Goal: Task Accomplishment & Management: Manage account settings

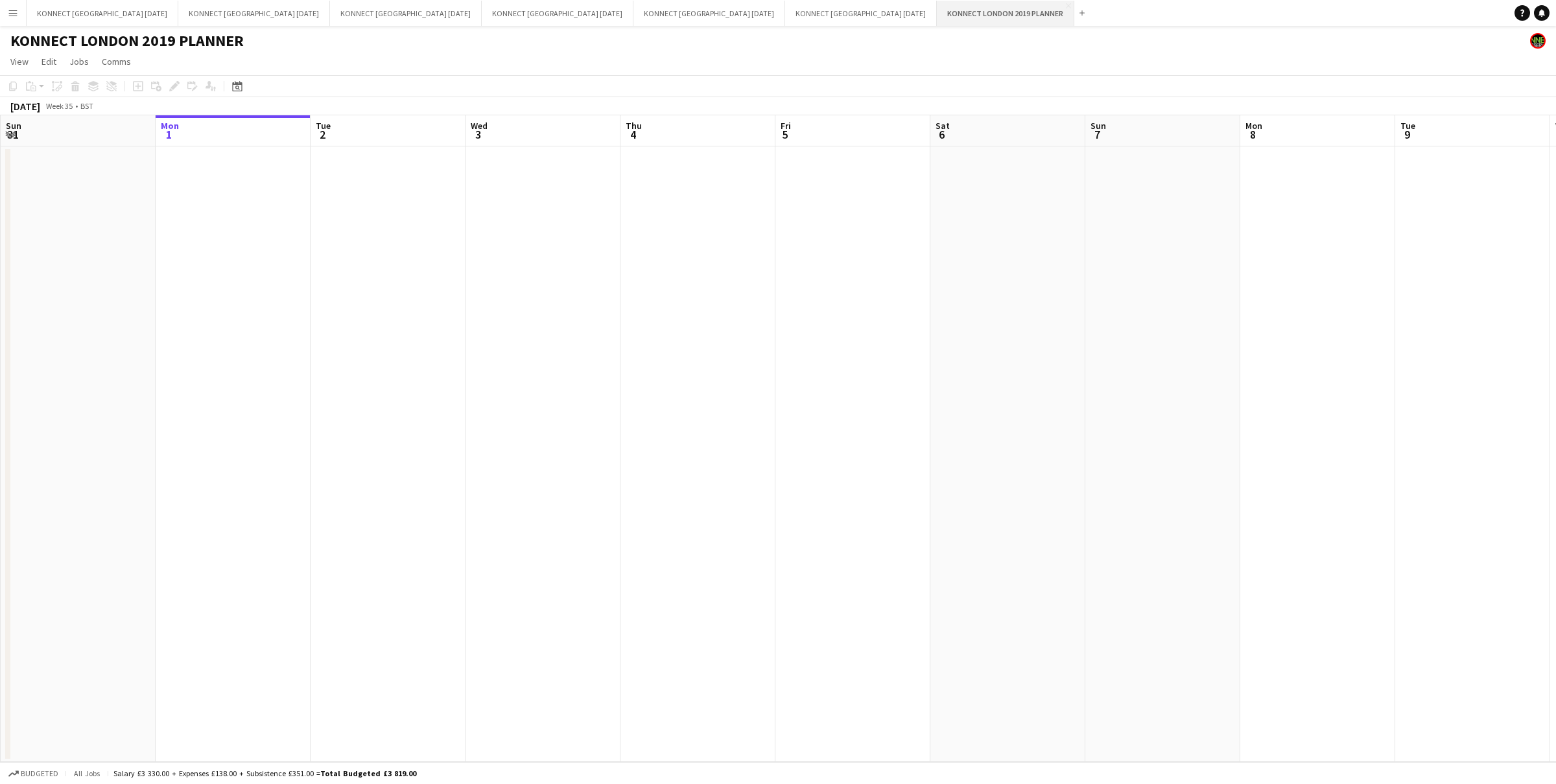
click at [937, 2] on button "KONNECT LONDON 2019 PLANNER Close" at bounding box center [1006, 14] width 137 height 26
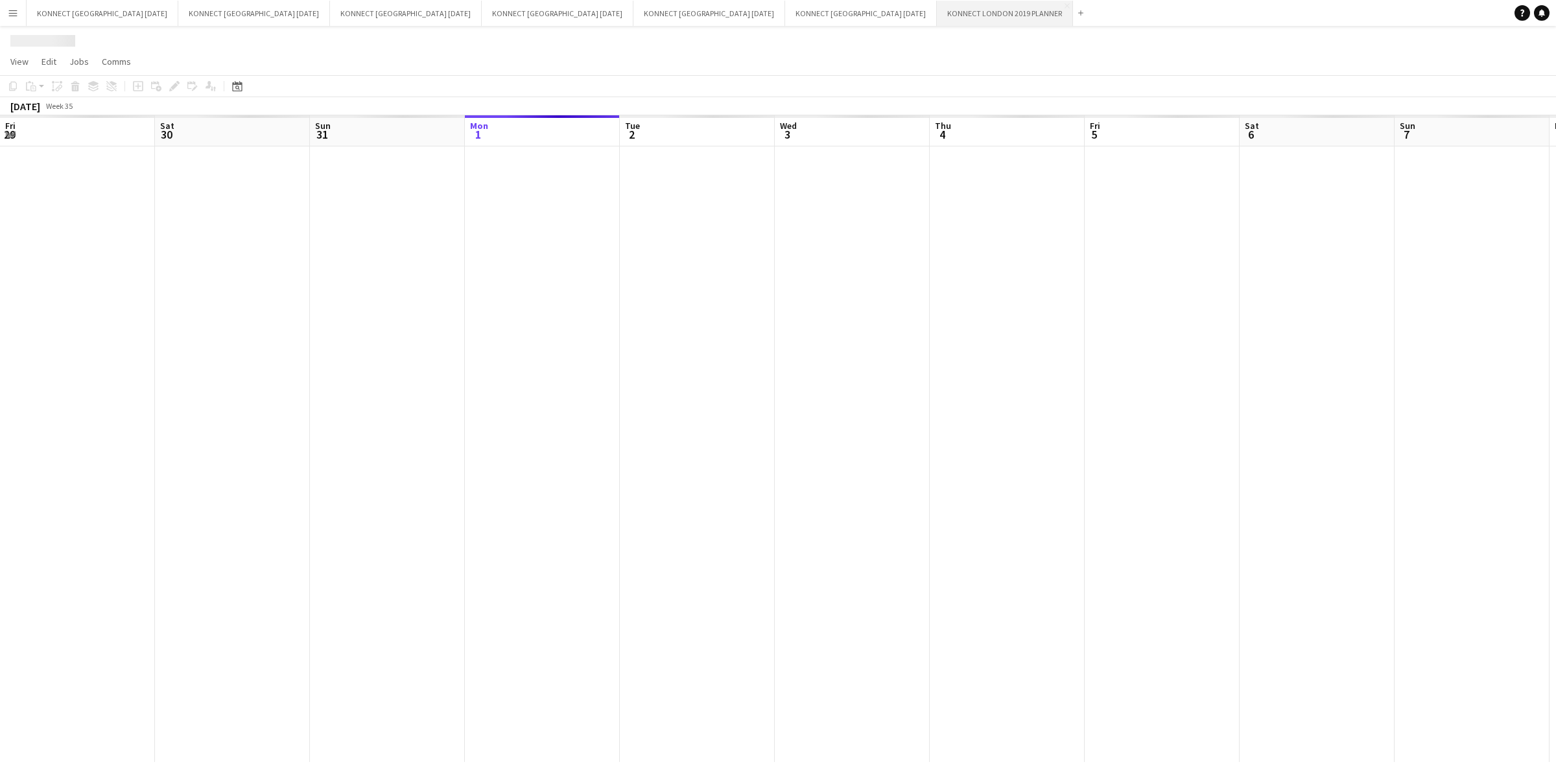
scroll to position [0, 309]
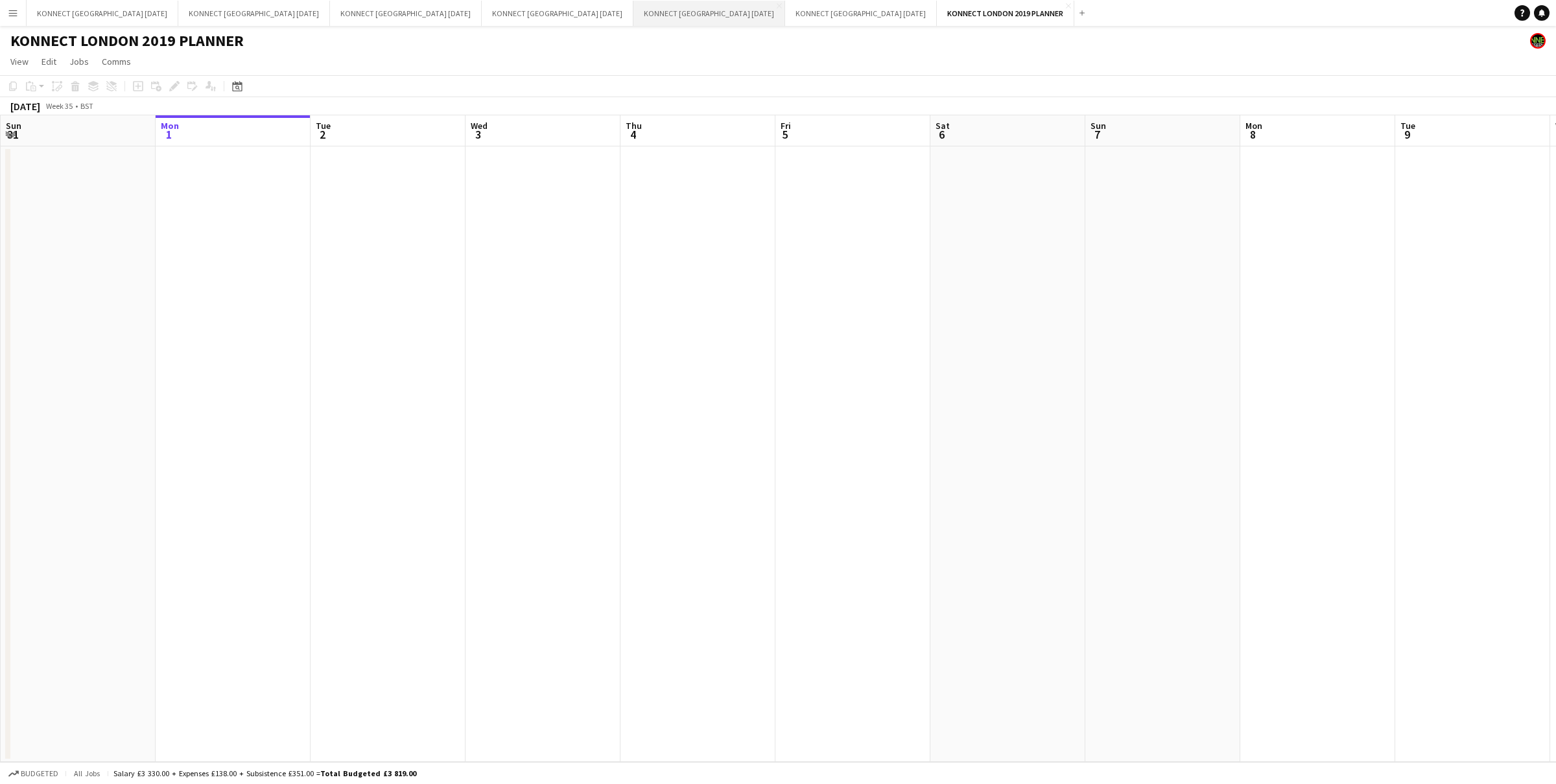
click at [633, 15] on button "KONNECT LONDON SEPTEMBER 2025 Close" at bounding box center [709, 14] width 152 height 26
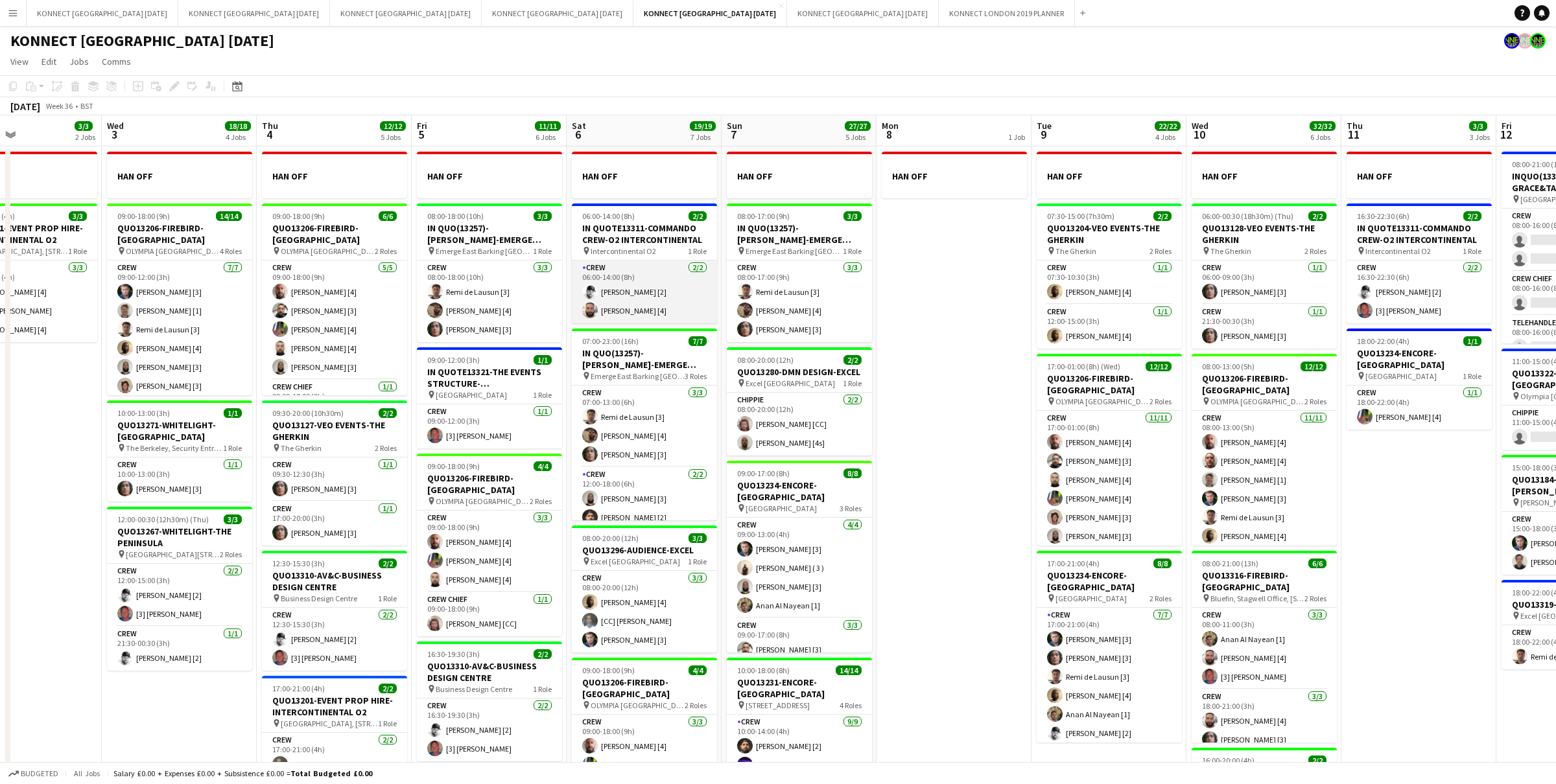
click at [660, 292] on app-card-role "Crew 2/2 06:00-14:00 (8h) Mark Burrows [2] Rodrigo Luz [4]" at bounding box center [645, 291] width 145 height 63
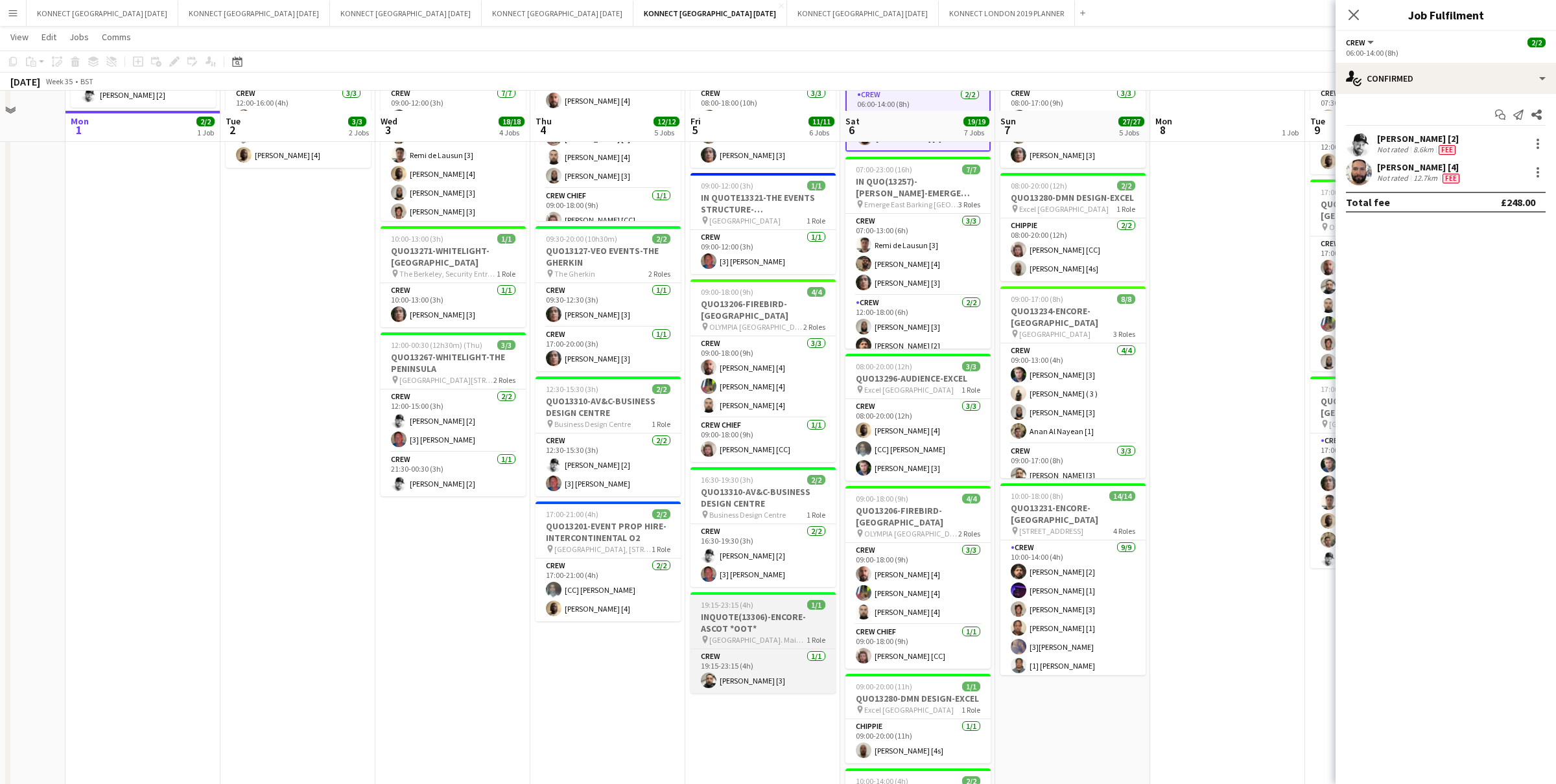
scroll to position [224, 0]
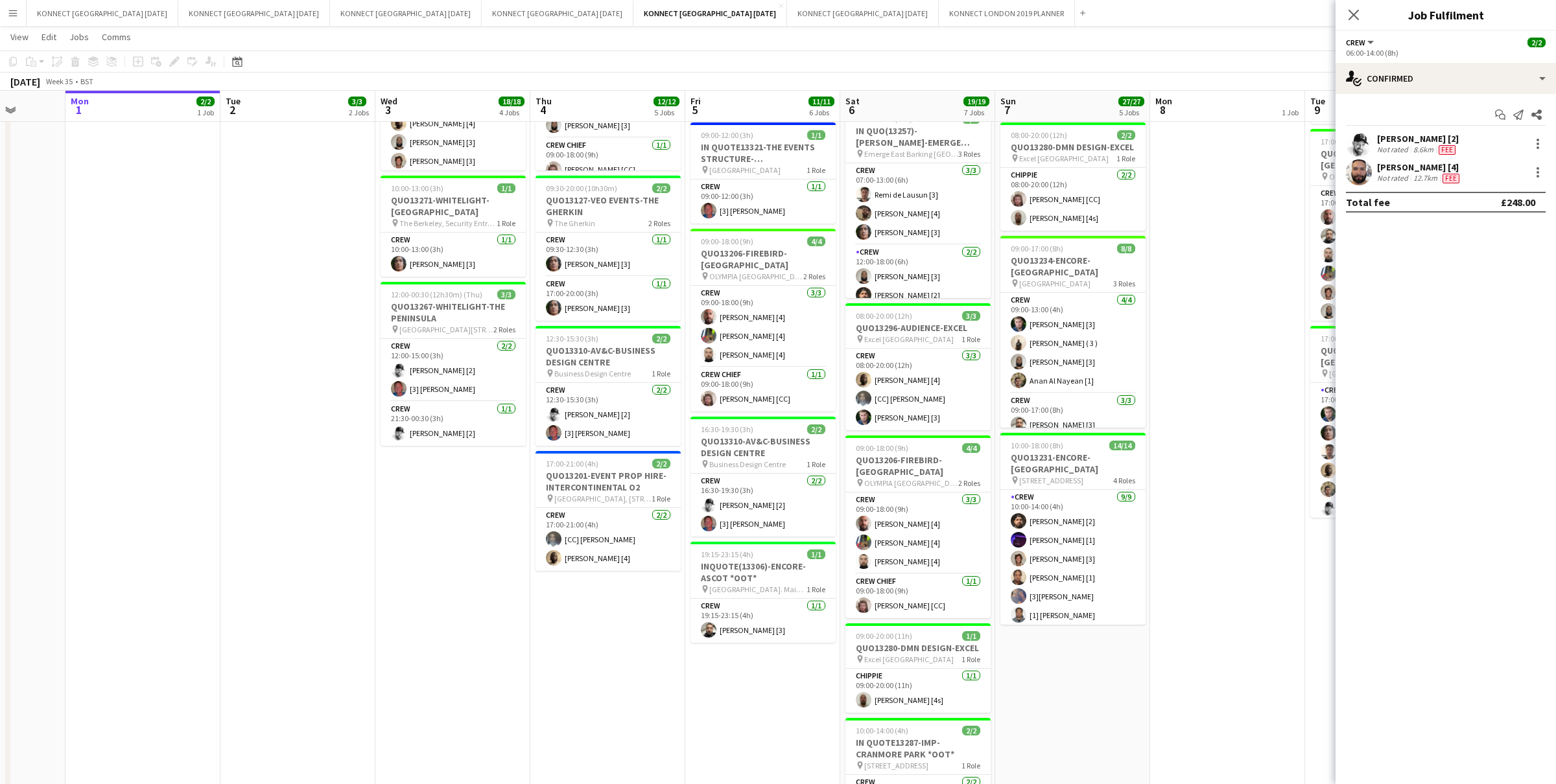
click at [687, 465] on app-date-cell "HAN OFF 08:00-18:00 (10h) 3/3 IN QUO(13257)-HEMINGWAY-EMERGE EAST pin Emerge Ea…" at bounding box center [763, 406] width 155 height 968
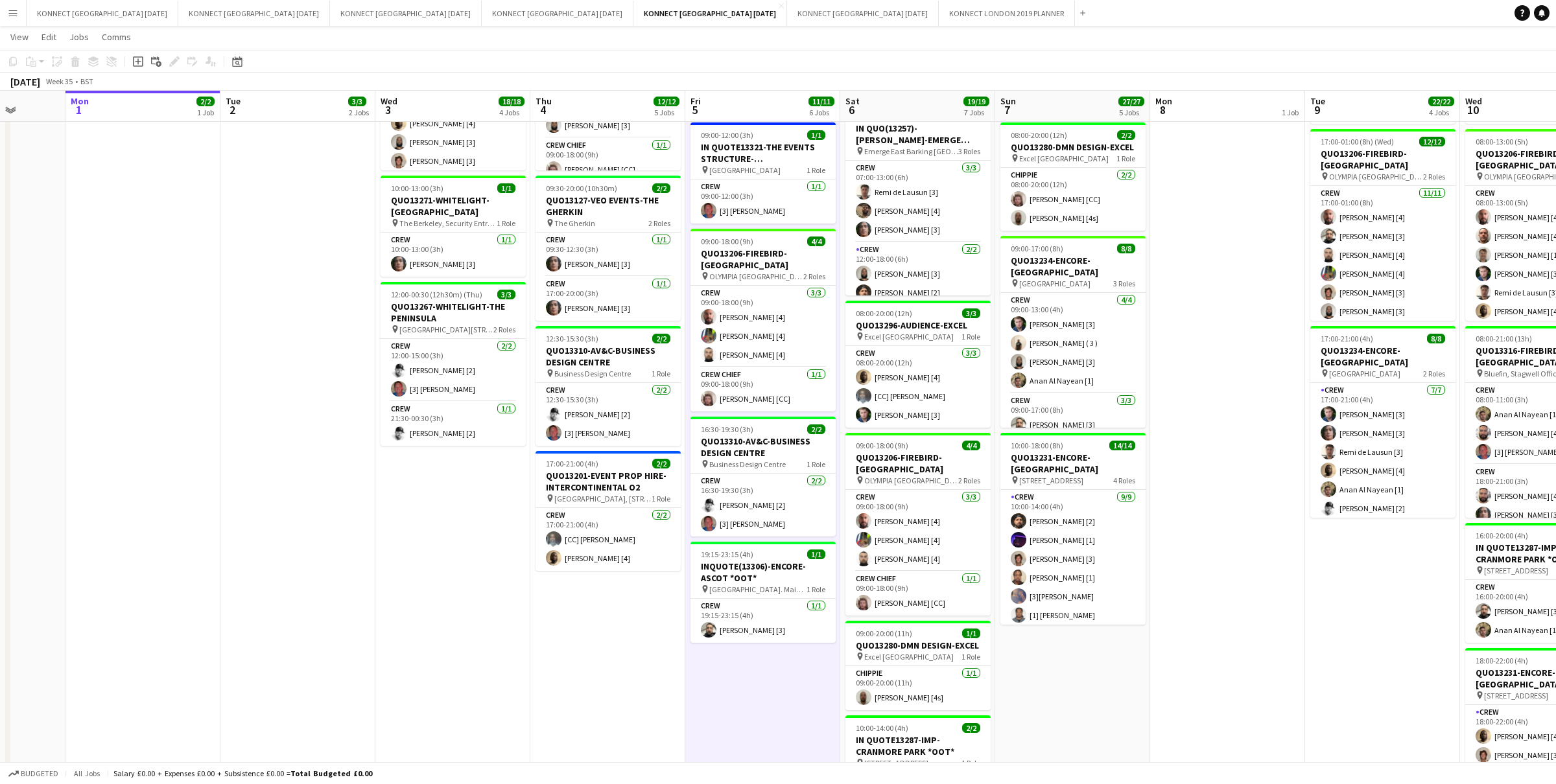
click at [686, 464] on app-date-cell "HAN OFF 08:00-18:00 (10h) 3/3 IN QUO(13257)-HEMINGWAY-EMERGE EAST pin Emerge Ea…" at bounding box center [763, 406] width 155 height 968
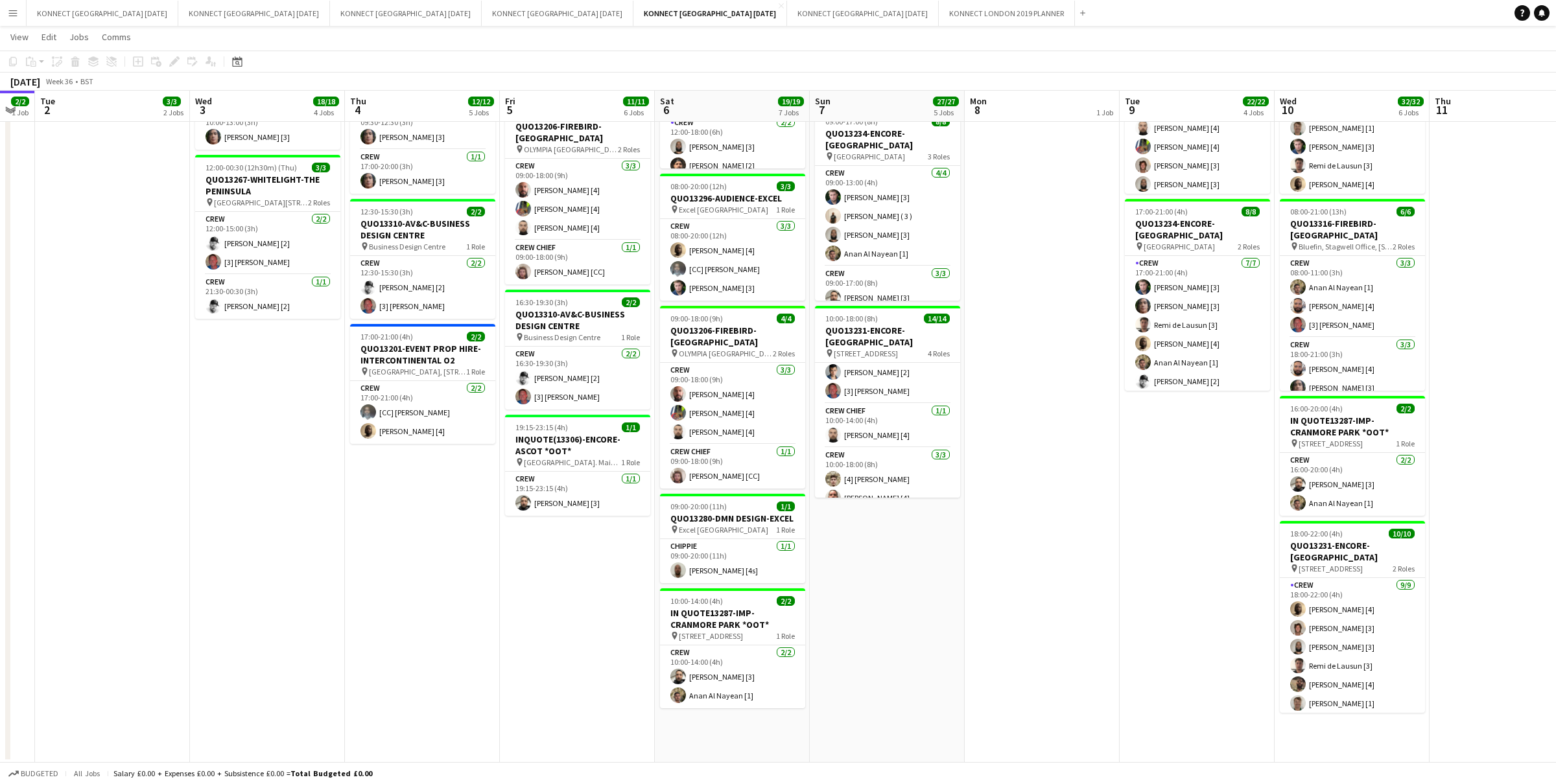
scroll to position [230, 0]
click at [942, 585] on app-date-cell "HAN OFF 08:00-17:00 (9h) 3/3 IN QUO(13257)-HEMINGWAY-EMERGE EAST pin Emerge Eas…" at bounding box center [887, 279] width 155 height 968
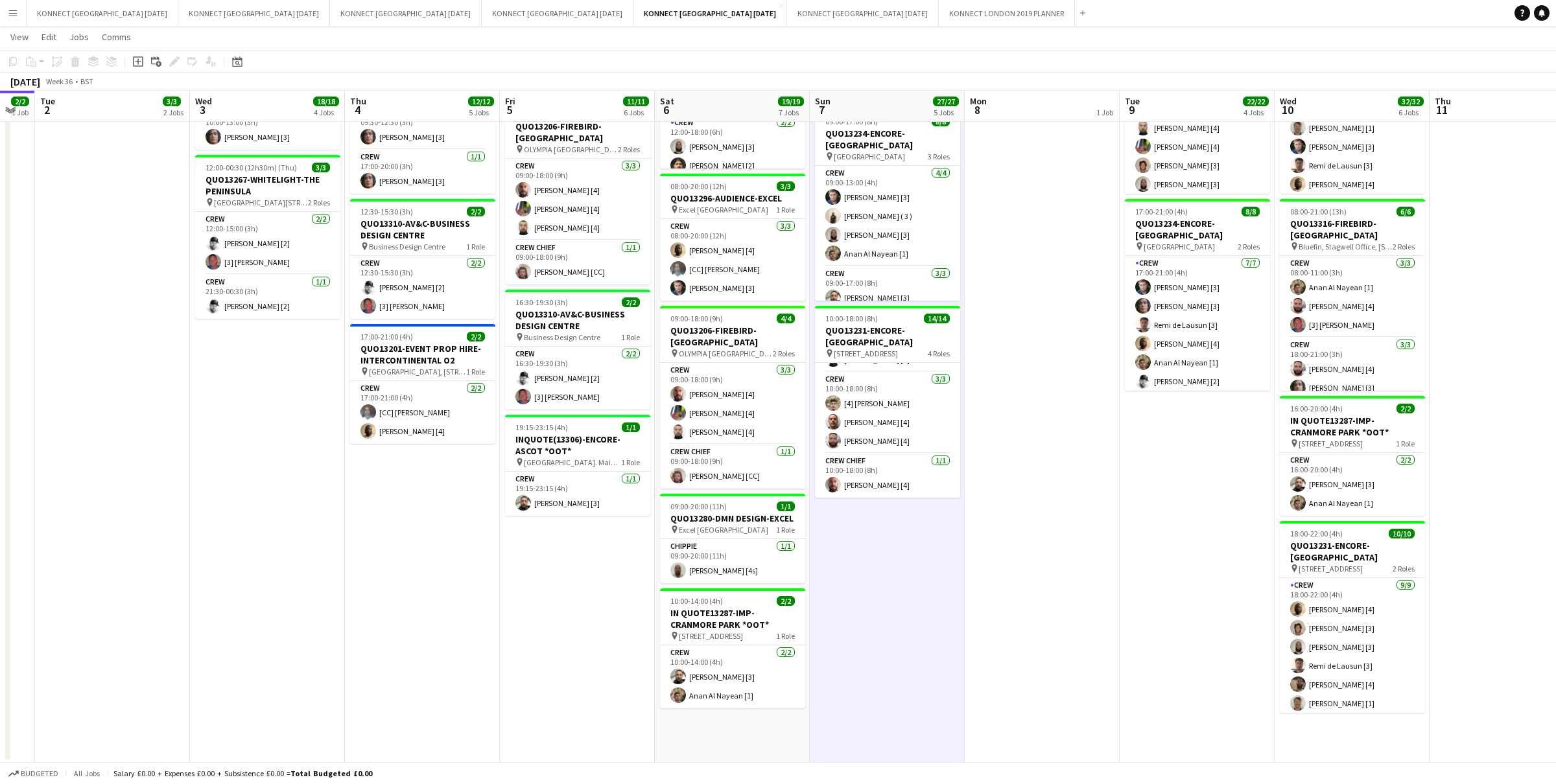
click at [947, 585] on app-date-cell "HAN OFF 08:00-17:00 (9h) 3/3 IN QUO(13257)-HEMINGWAY-EMERGE EAST pin Emerge Eas…" at bounding box center [887, 279] width 155 height 968
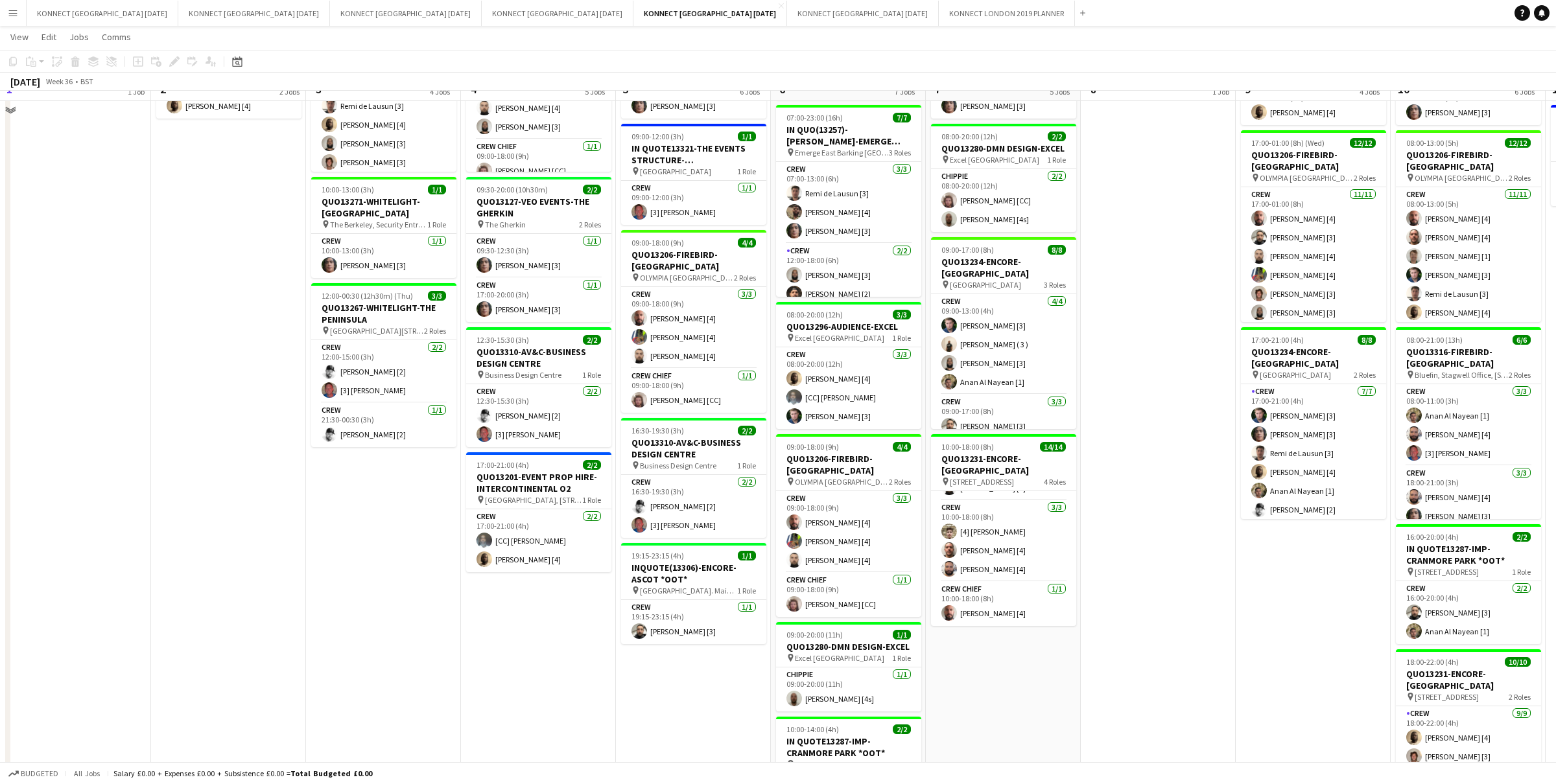
scroll to position [240, 0]
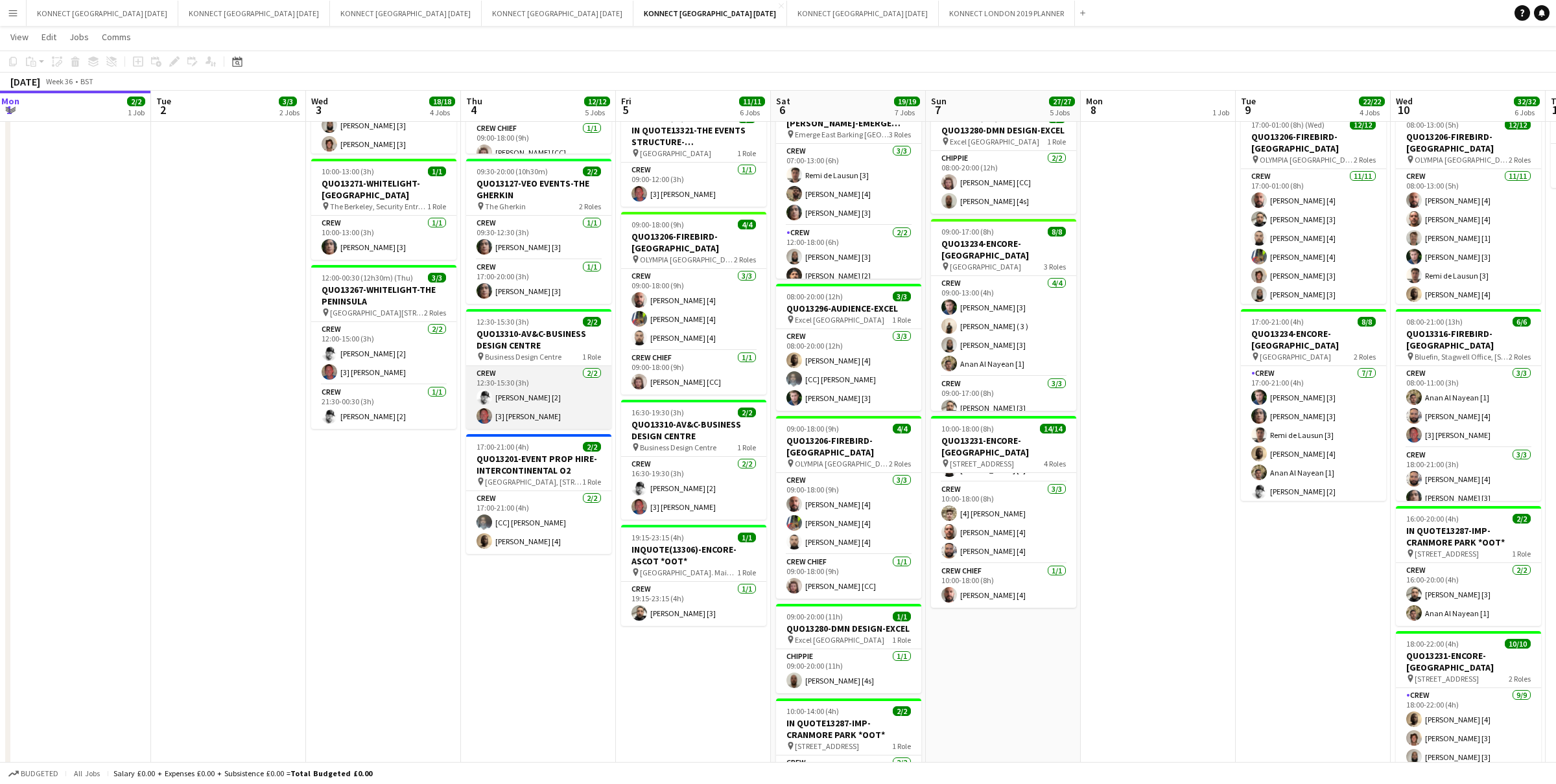
click at [515, 408] on app-card-role "Crew 2/2 12:30-15:30 (3h) Mark Burrows [2] [3] Jack Thorne" at bounding box center [539, 398] width 145 height 63
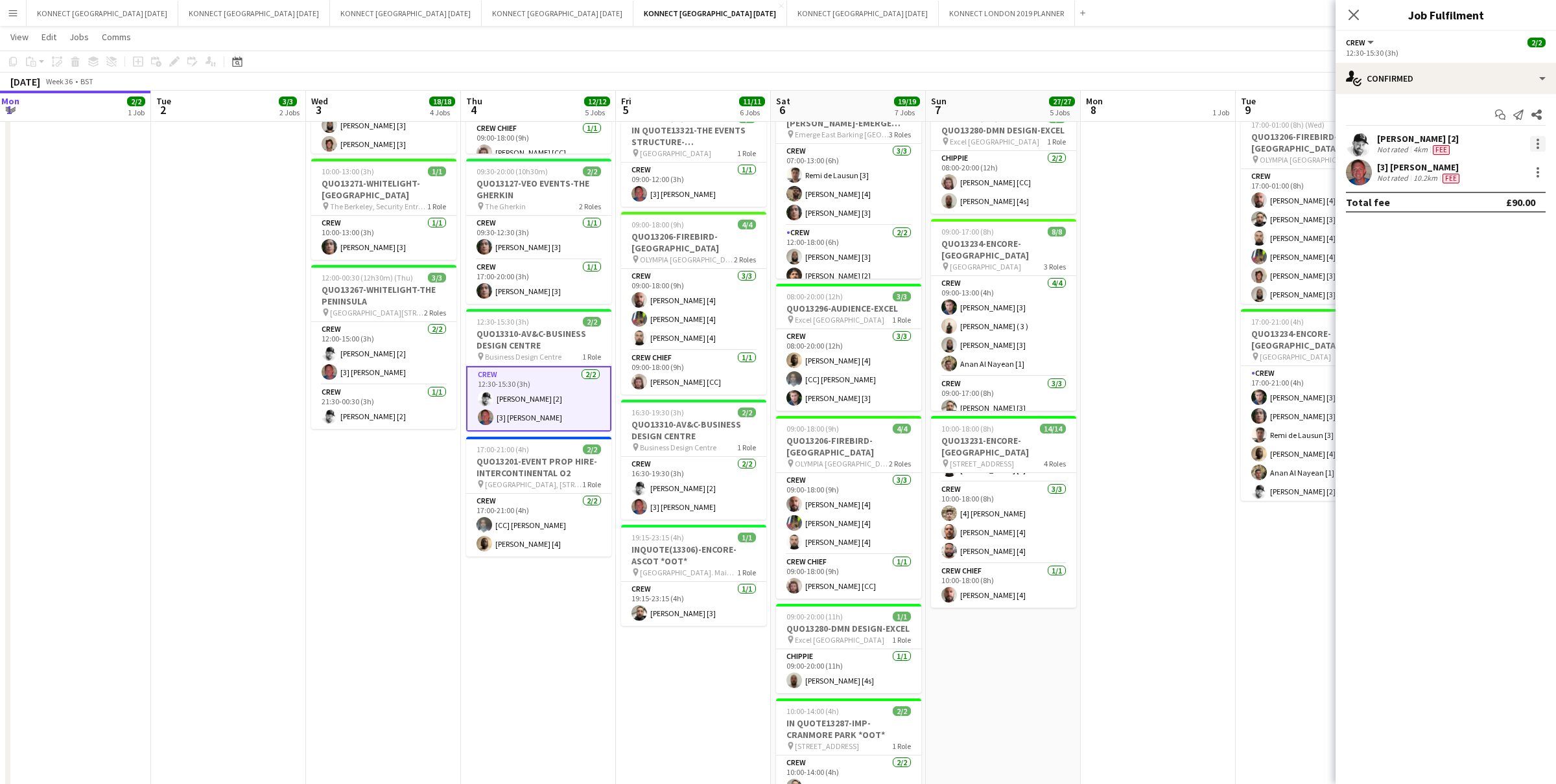
click at [1536, 145] on div at bounding box center [1538, 143] width 15 height 15
click at [1523, 297] on span "Remove" at bounding box center [1494, 292] width 81 height 12
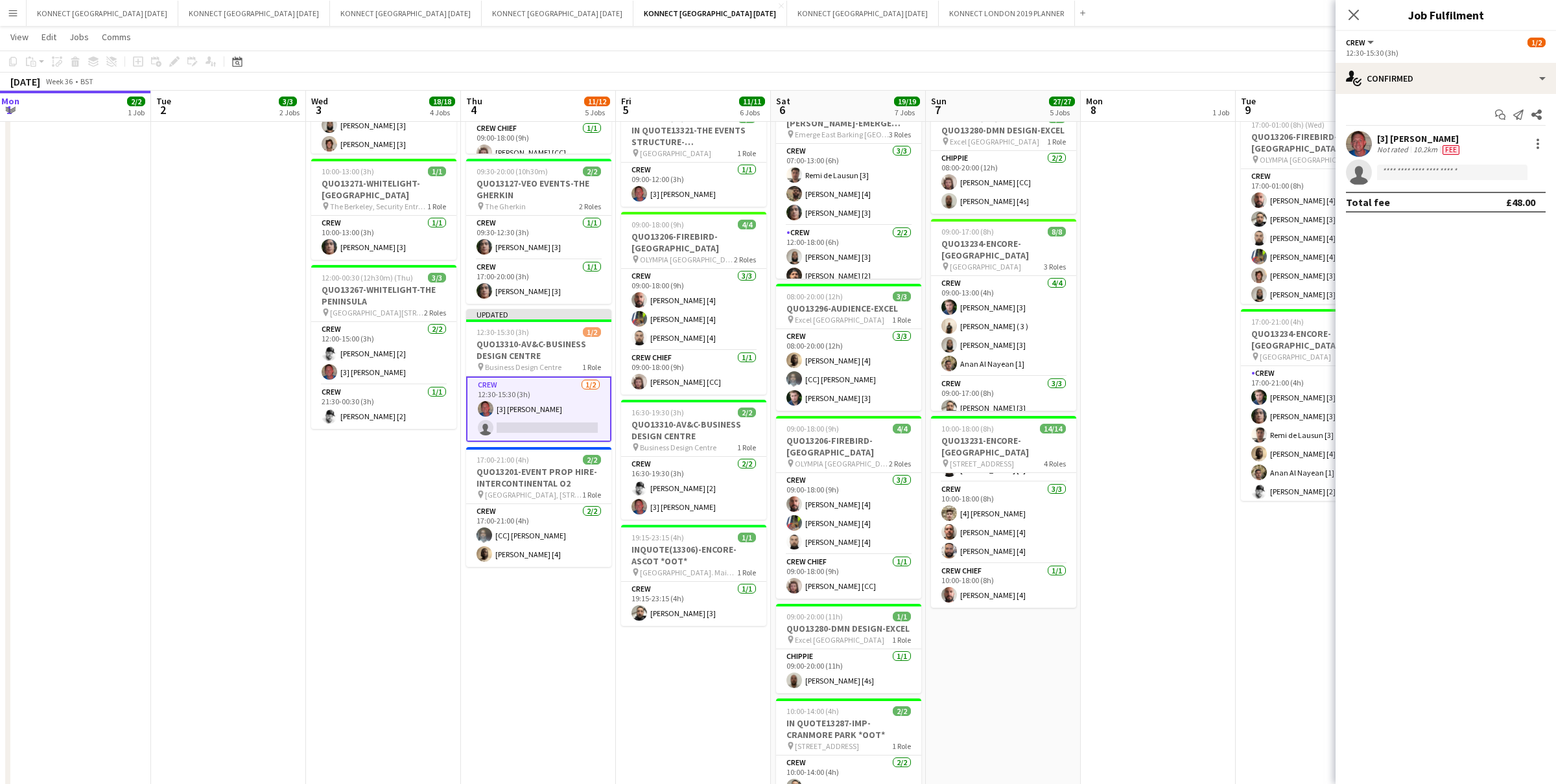
click at [1126, 295] on app-date-cell "HAN OFF" at bounding box center [1158, 389] width 155 height 968
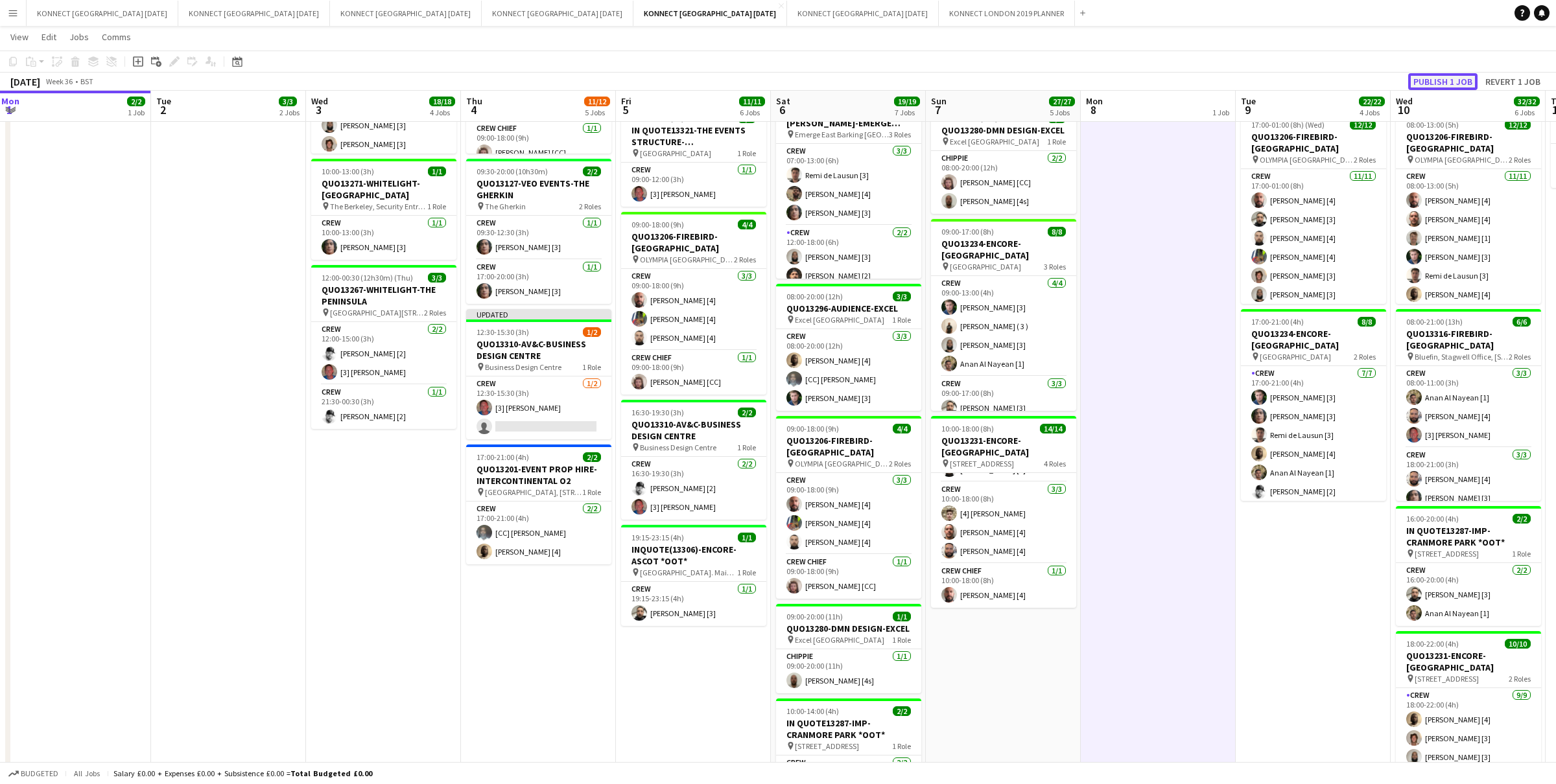
click at [1454, 85] on button "Publish 1 job" at bounding box center [1443, 81] width 69 height 17
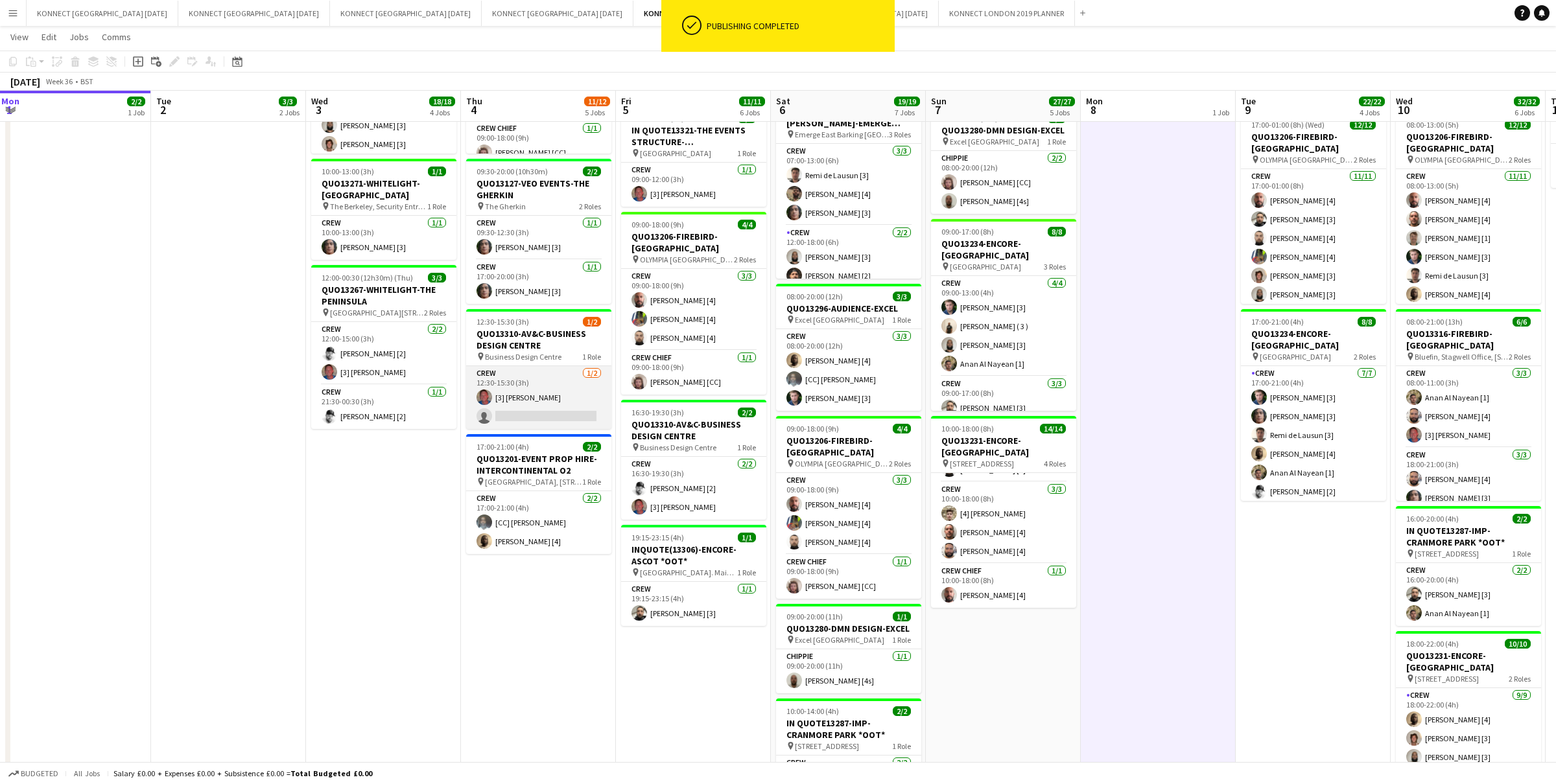
click at [514, 384] on app-card-role "Crew 1/2 12:30-15:30 (3h) [3] Jack Thorne single-neutral-actions" at bounding box center [539, 398] width 145 height 63
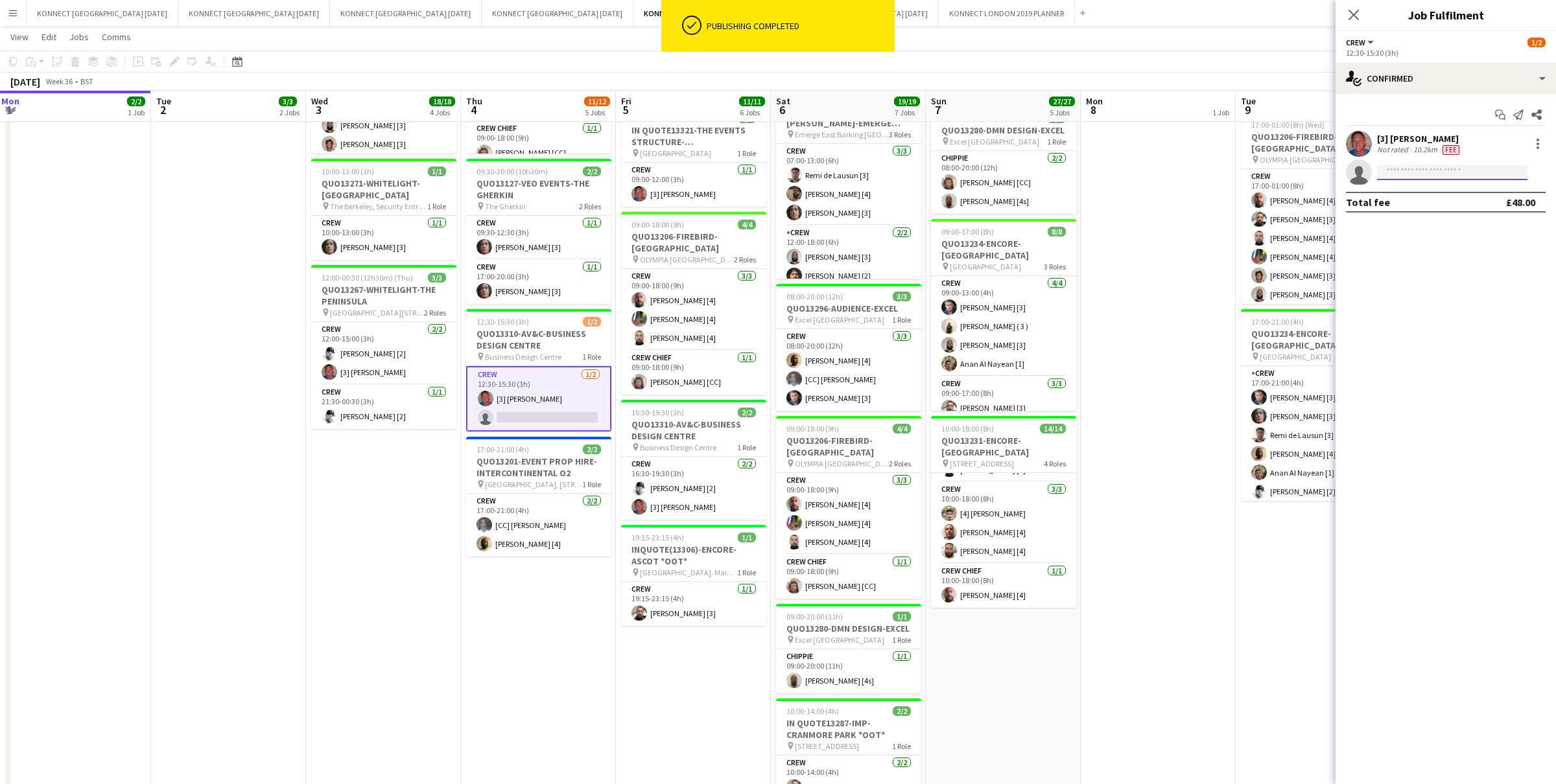
click at [1423, 172] on input at bounding box center [1452, 172] width 150 height 15
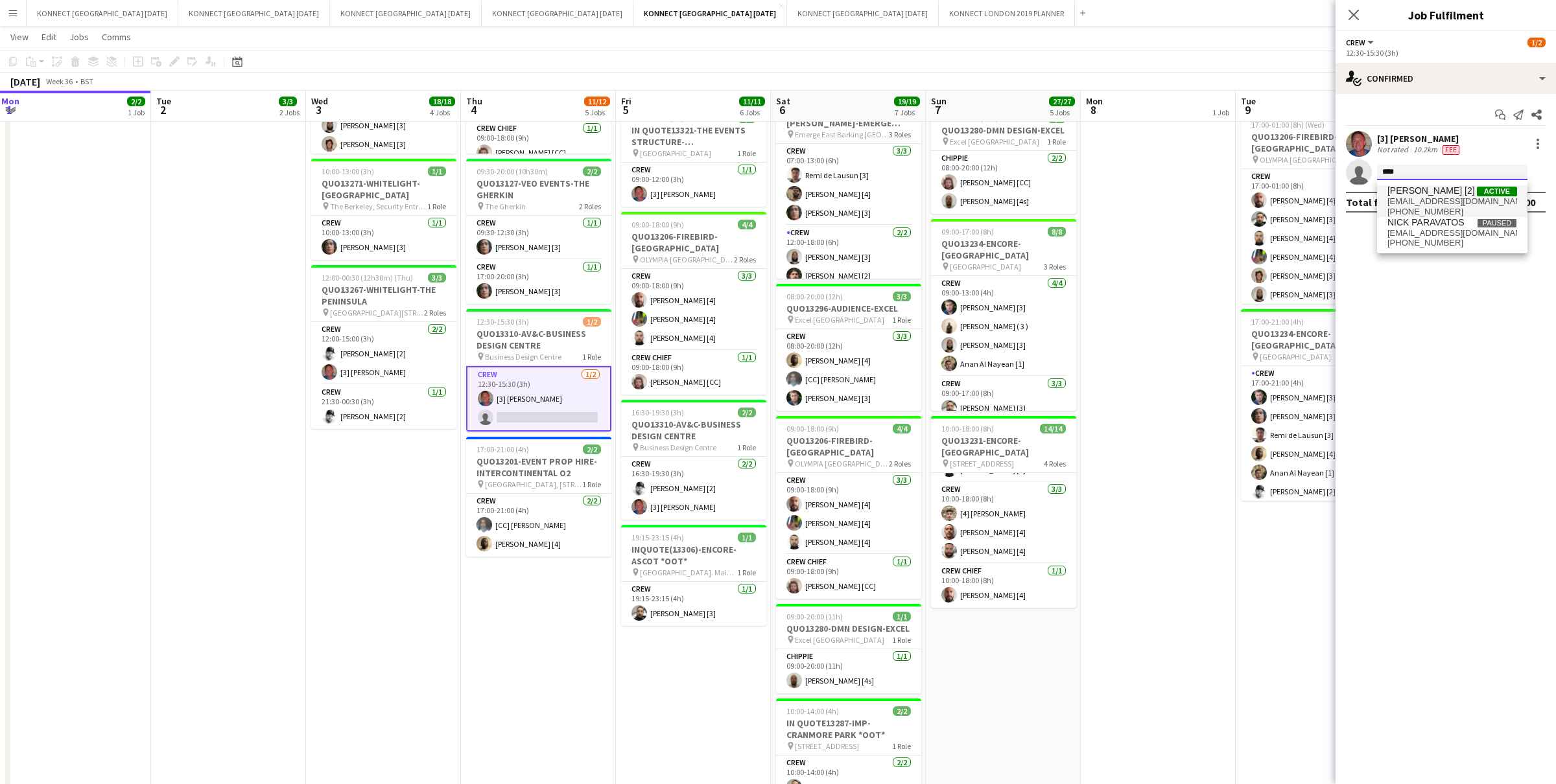
type input "****"
click at [1425, 191] on span "[PERSON_NAME] [2]" at bounding box center [1431, 191] width 88 height 11
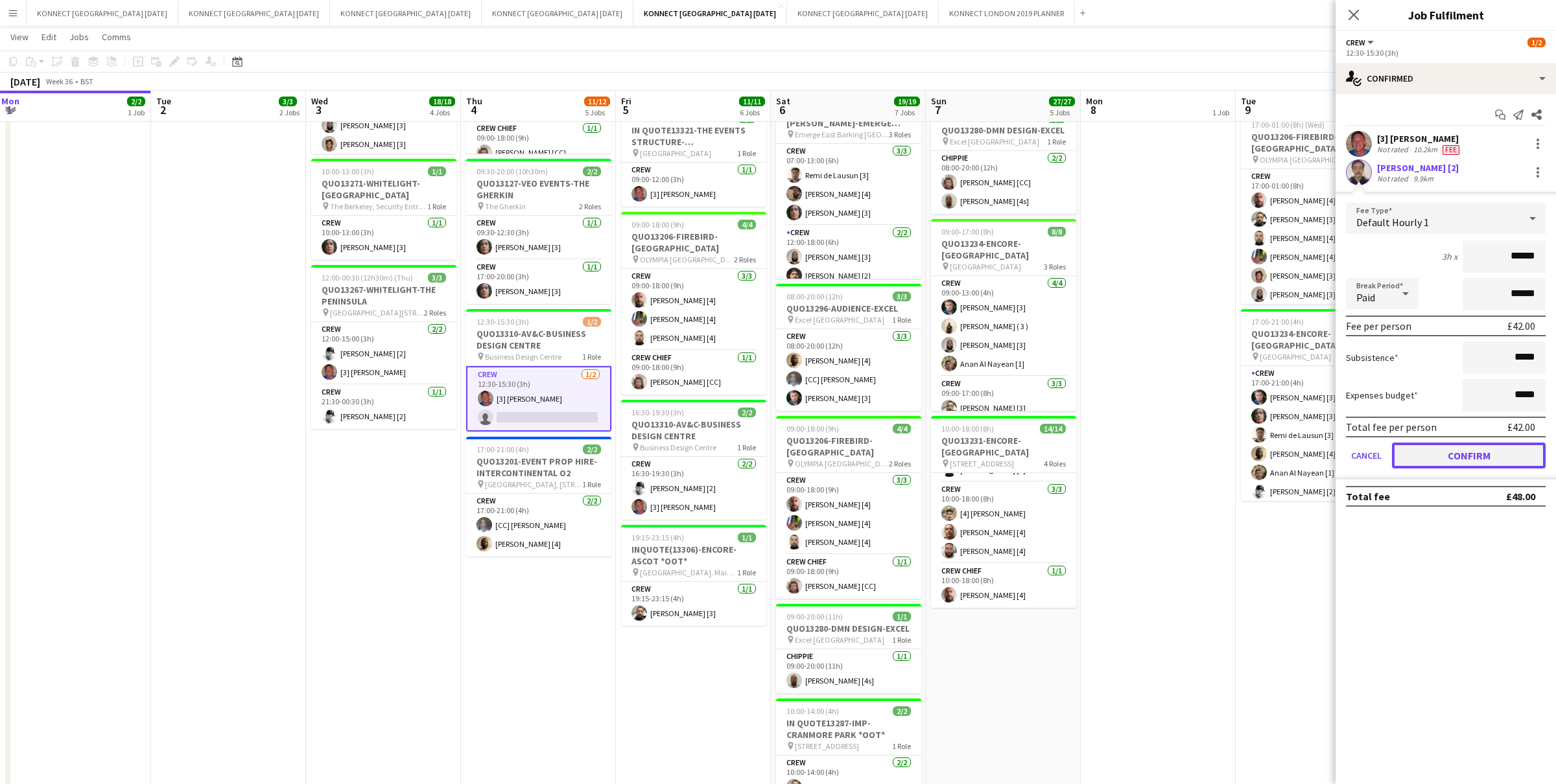
click at [1448, 458] on button "Confirm" at bounding box center [1469, 455] width 153 height 26
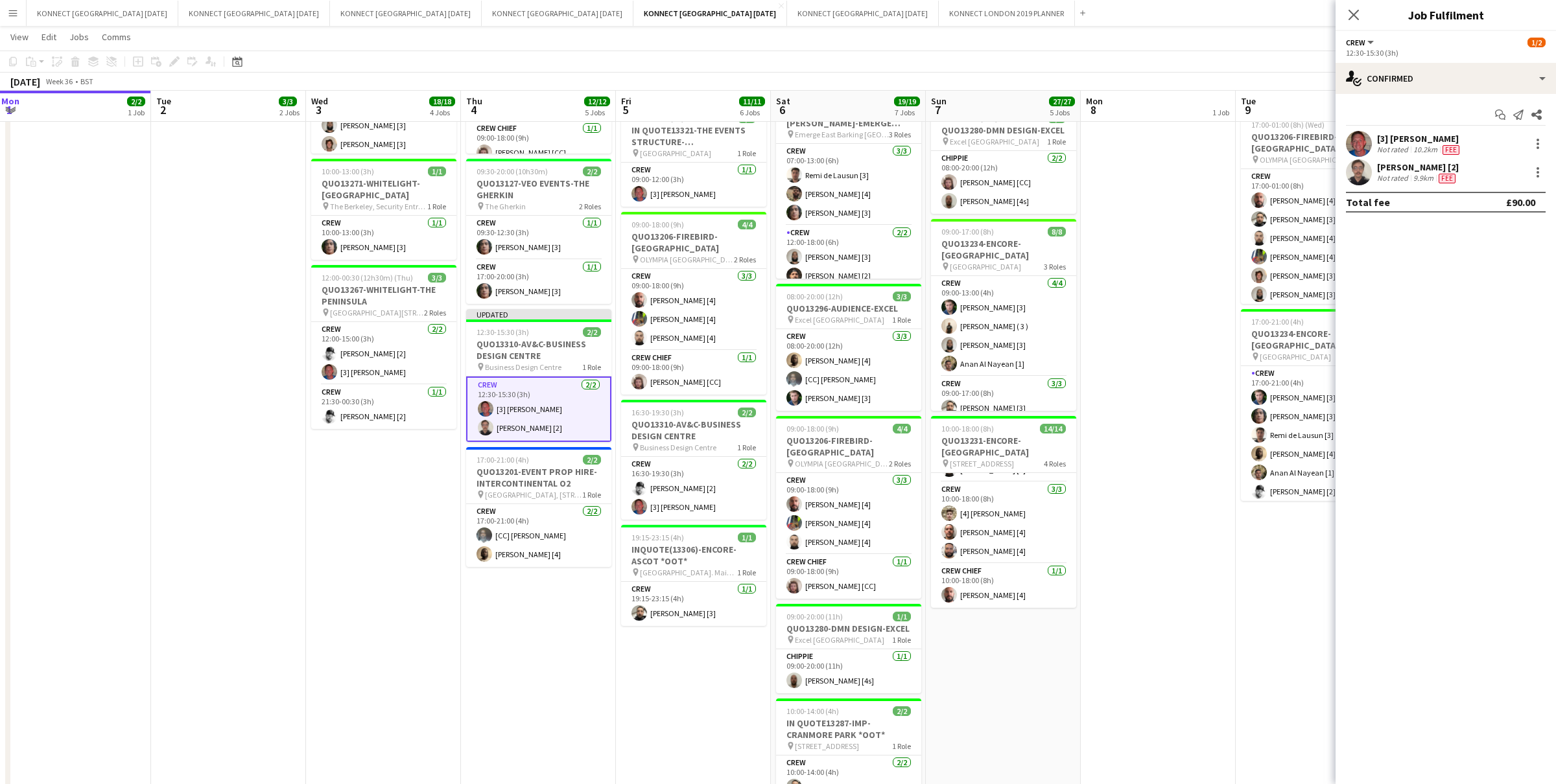
click at [1184, 278] on app-date-cell "HAN OFF" at bounding box center [1158, 389] width 155 height 968
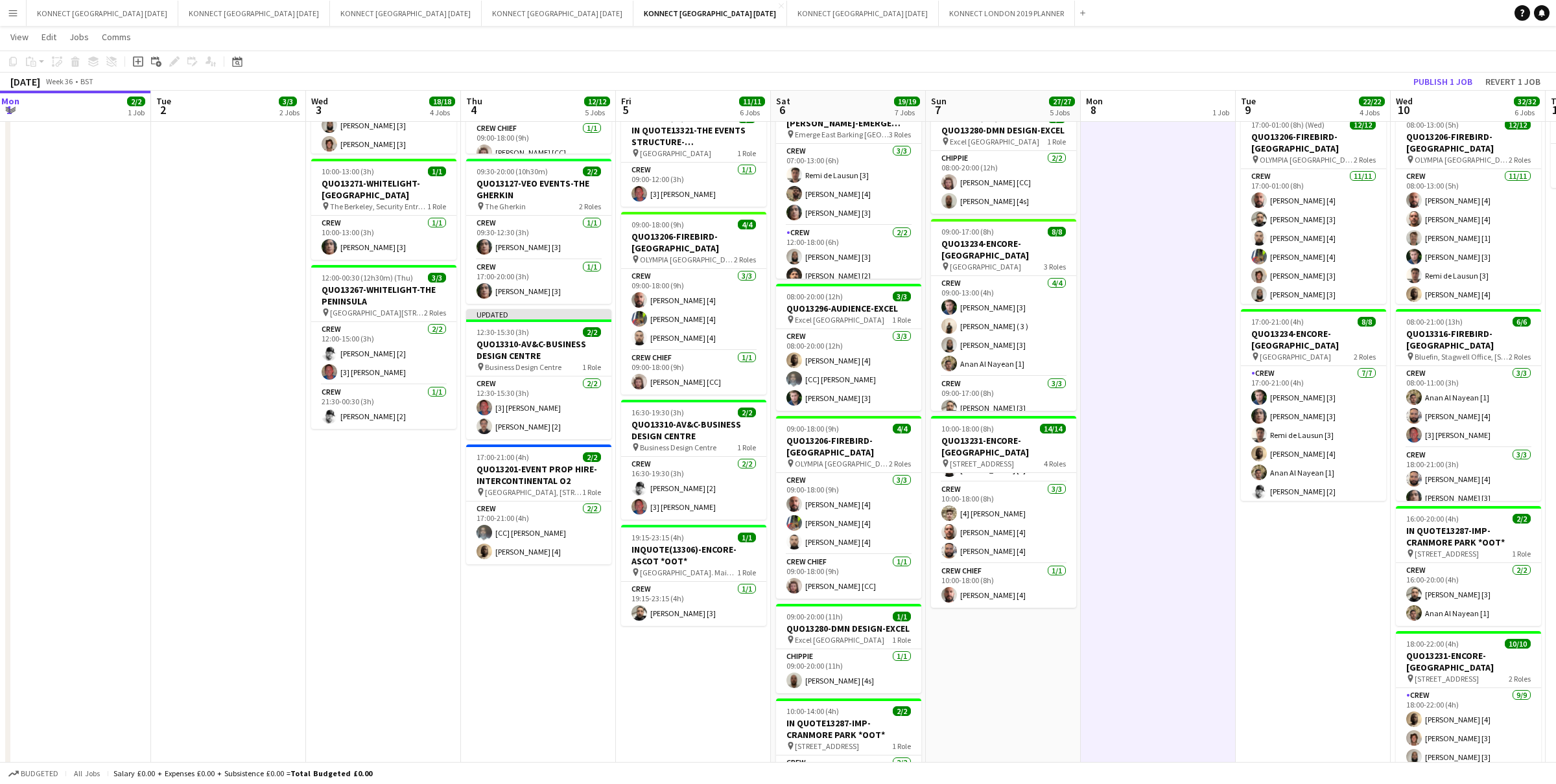
click at [1414, 90] on div "September 2025 Week 36 • BST Publish 1 job Revert 1 job" at bounding box center [778, 81] width 1556 height 18
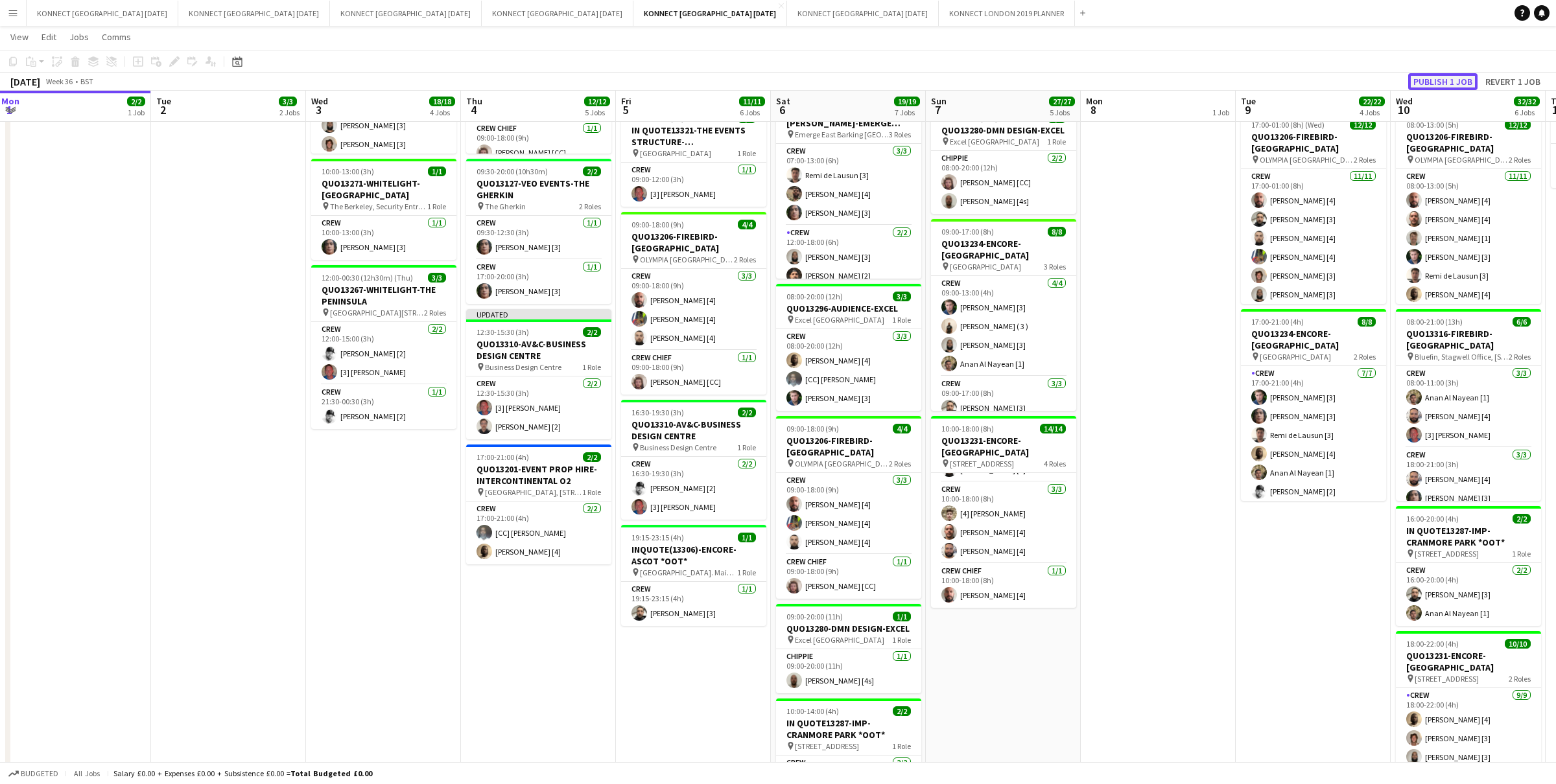
click at [1449, 73] on button "Publish 1 job" at bounding box center [1443, 81] width 69 height 17
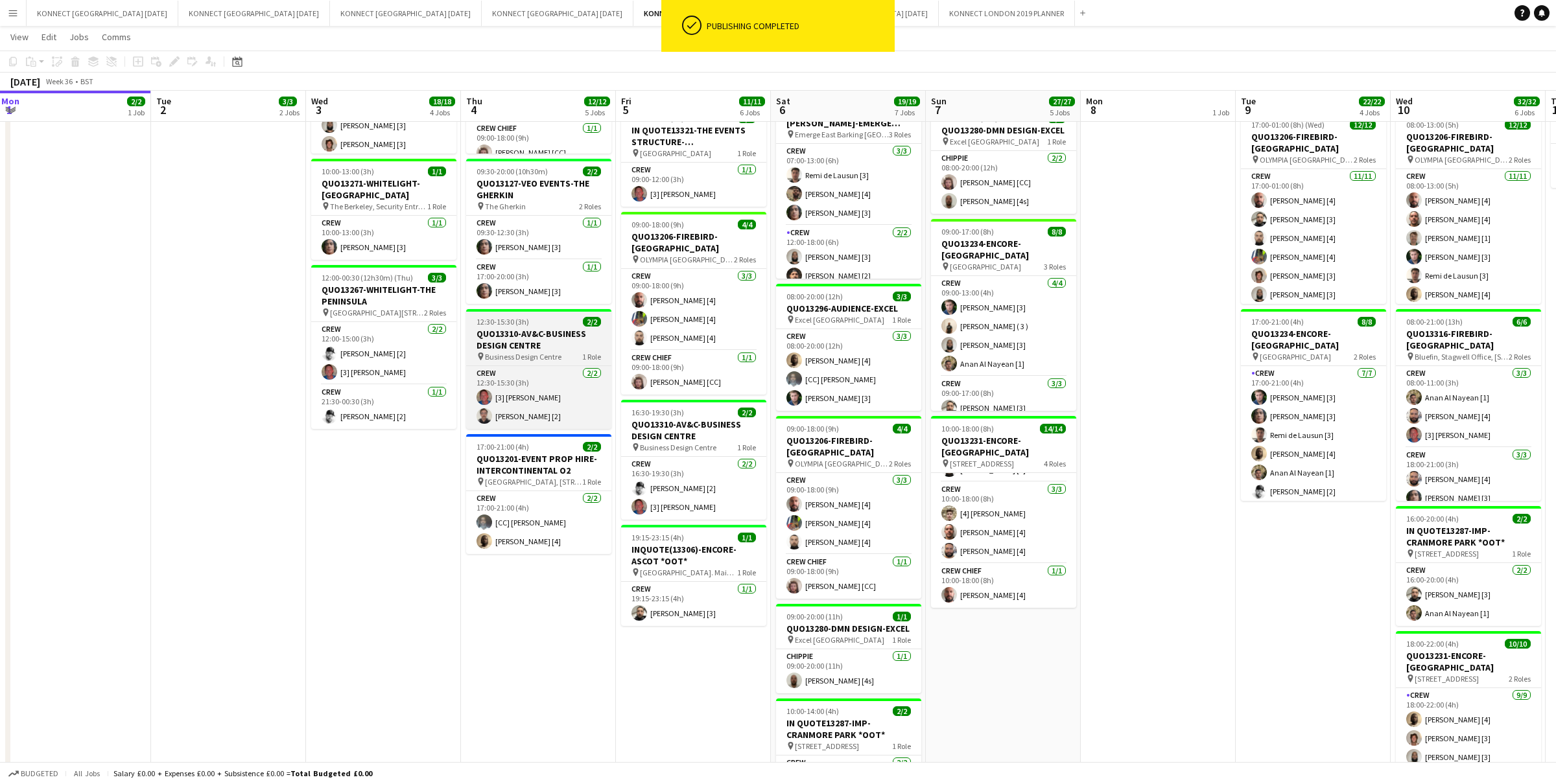
click at [529, 317] on div "12:30-15:30 (3h) 2/2" at bounding box center [539, 322] width 145 height 10
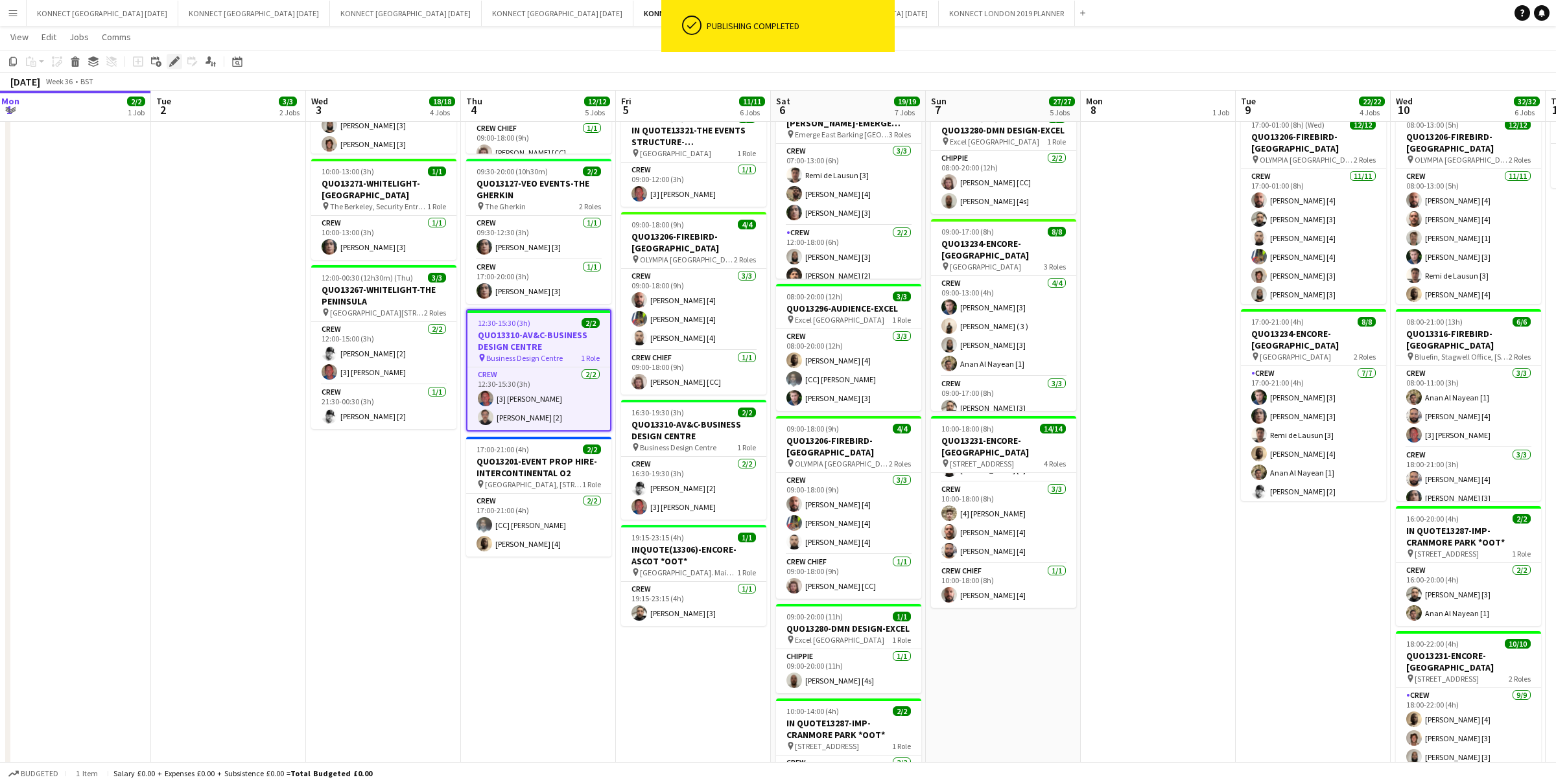
click at [173, 67] on div "Edit" at bounding box center [174, 61] width 15 height 15
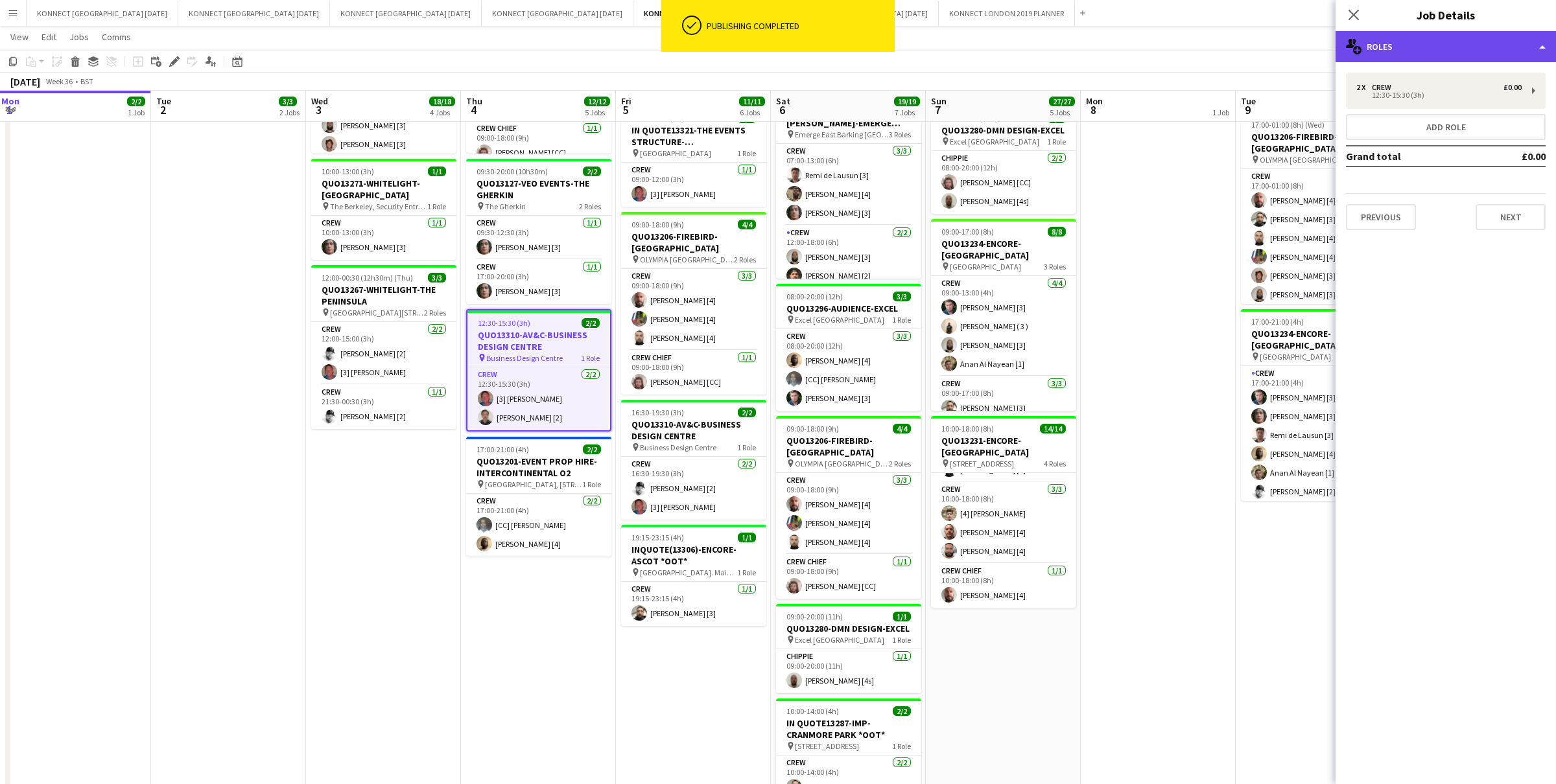
click at [1396, 43] on div "multiple-users-add Roles" at bounding box center [1446, 46] width 220 height 31
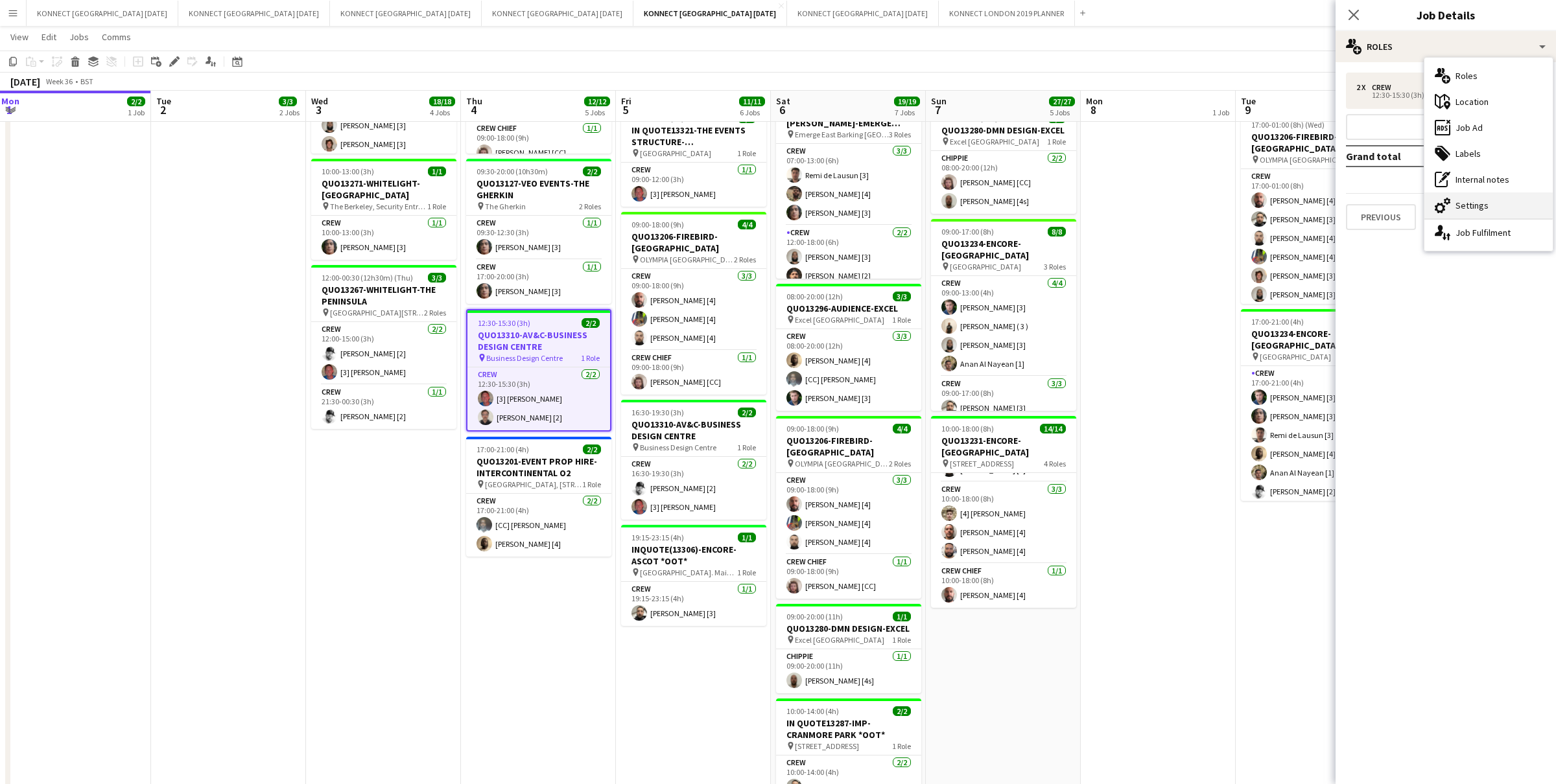
click at [1463, 204] on div "cog-double-3 Settings" at bounding box center [1488, 205] width 129 height 26
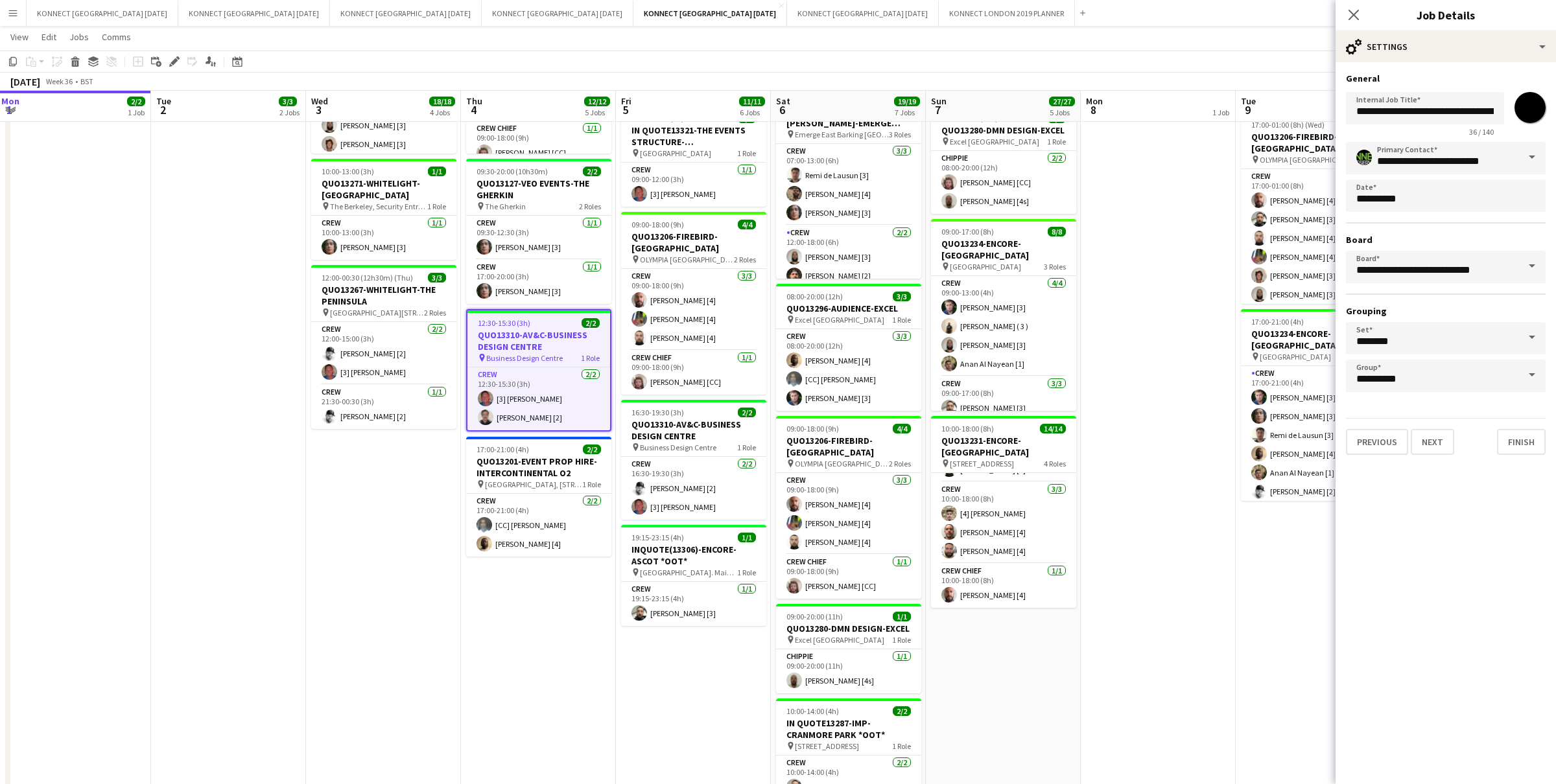
click at [1530, 113] on input "*******" at bounding box center [1530, 108] width 46 height 46
type input "*******"
click at [1427, 441] on button "Next" at bounding box center [1432, 441] width 43 height 26
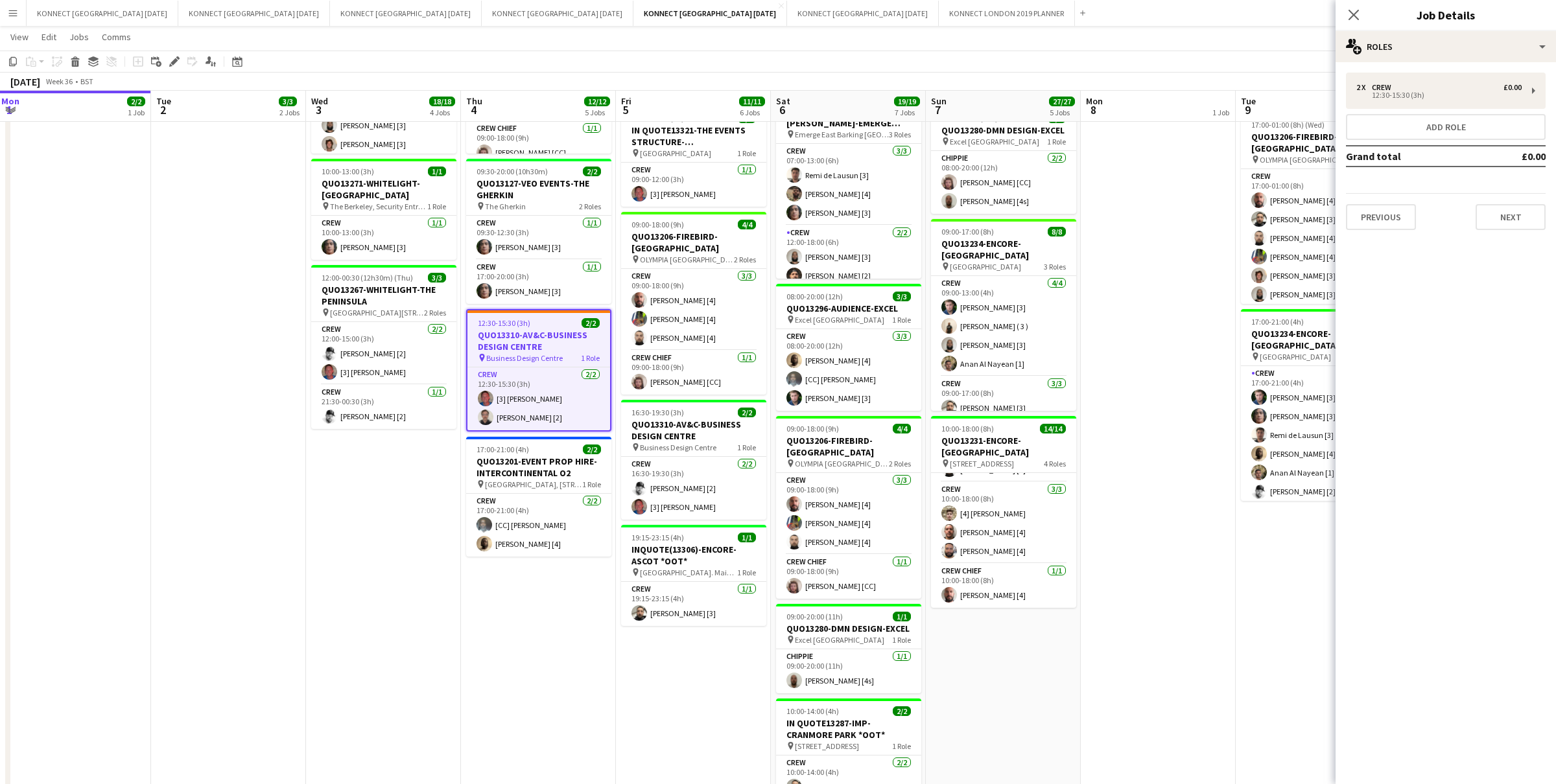
click at [1141, 426] on app-date-cell "HAN OFF" at bounding box center [1158, 389] width 155 height 968
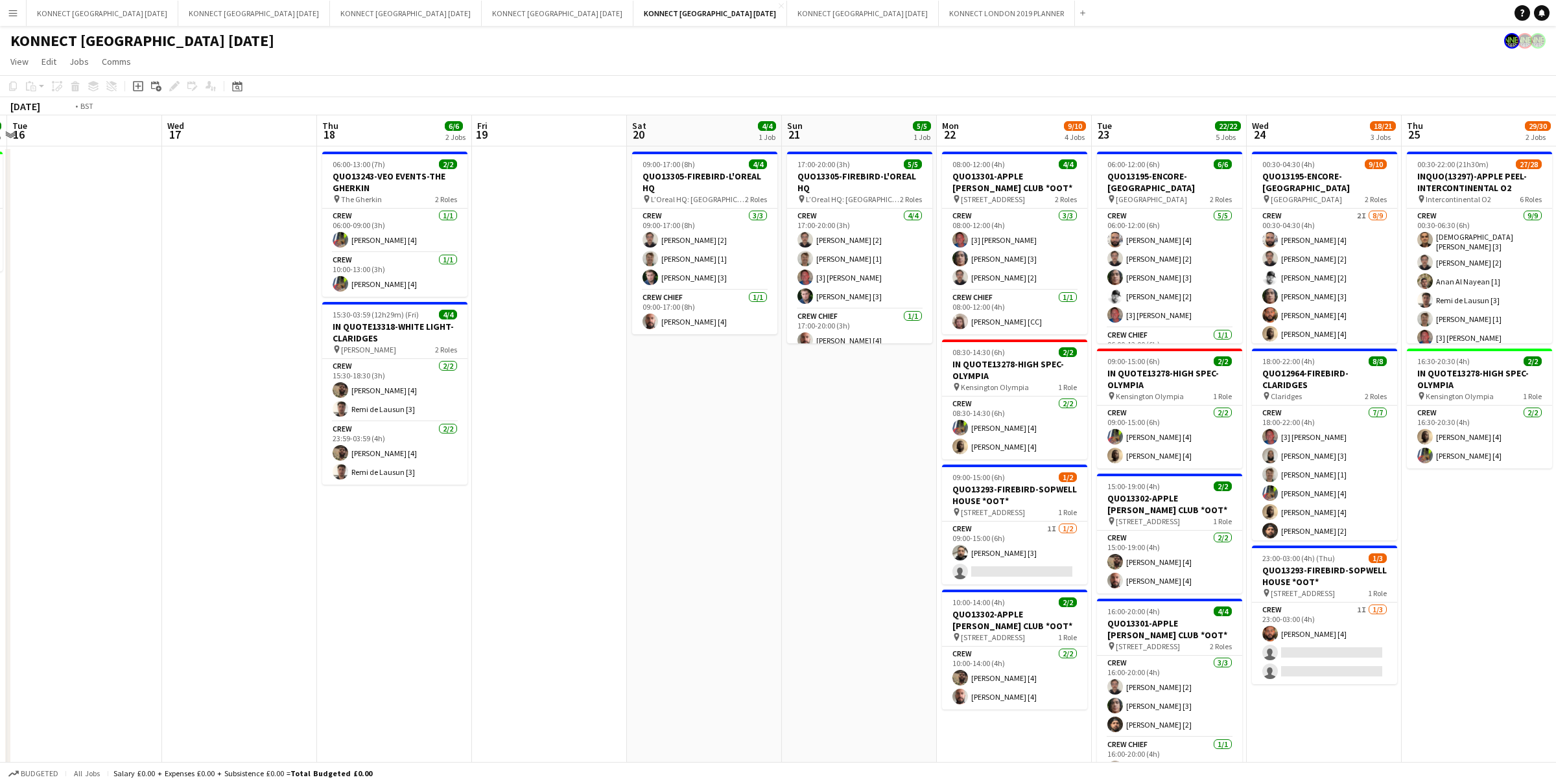
scroll to position [0, 391]
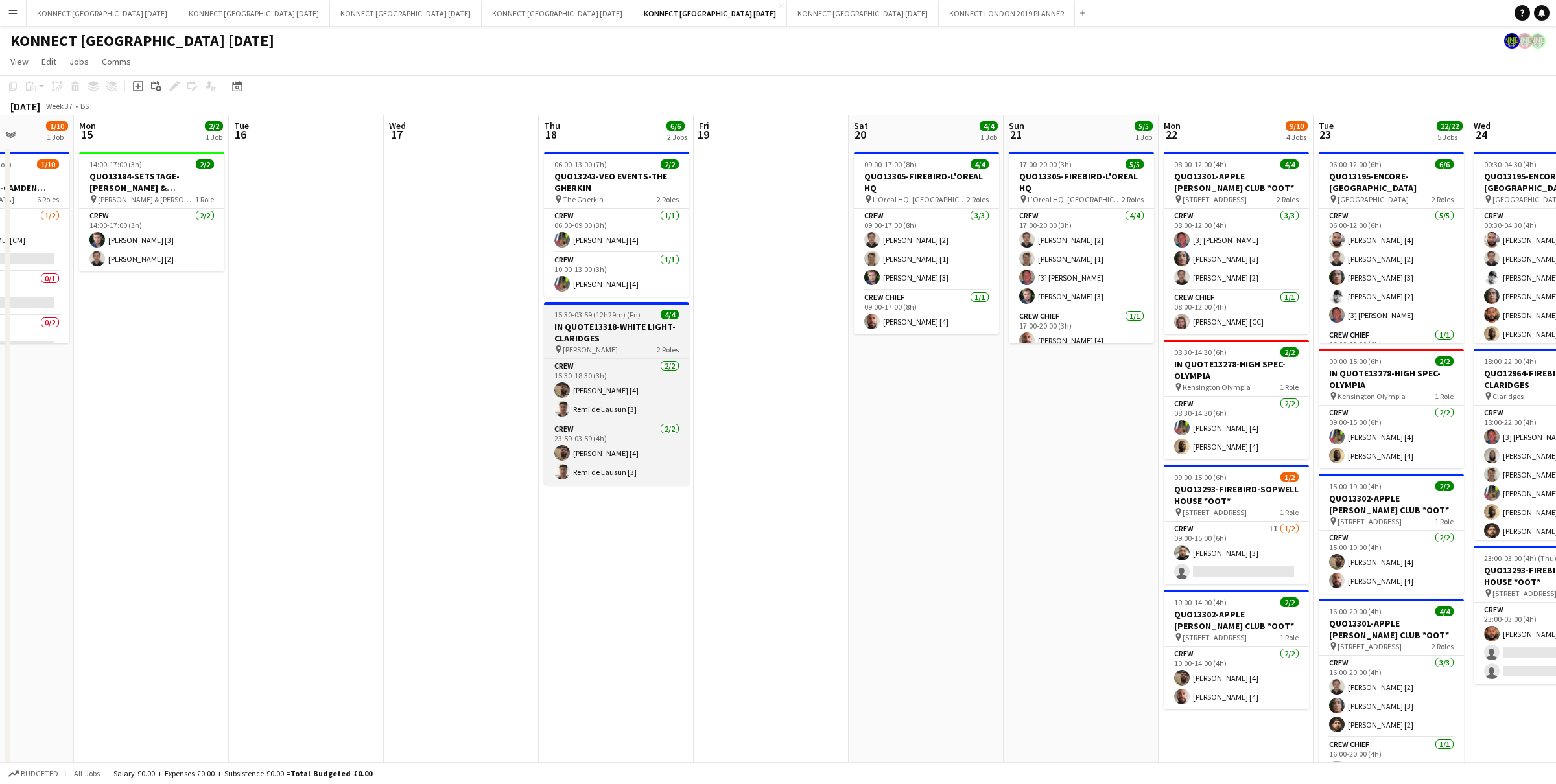
click at [594, 312] on span "15:30-03:59 (12h29m) (Fri)" at bounding box center [597, 315] width 86 height 10
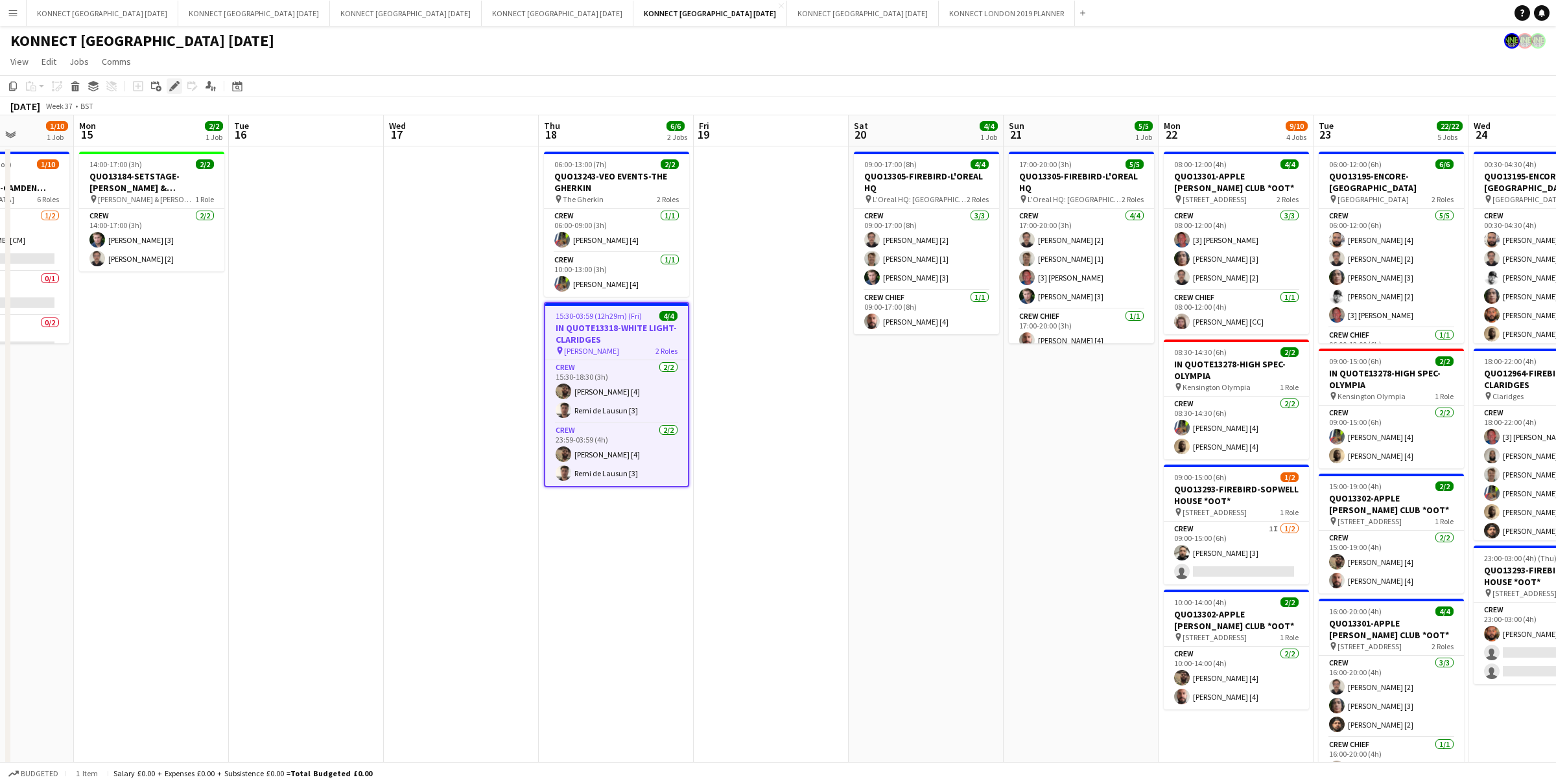
click at [170, 85] on icon "Edit" at bounding box center [174, 85] width 10 height 10
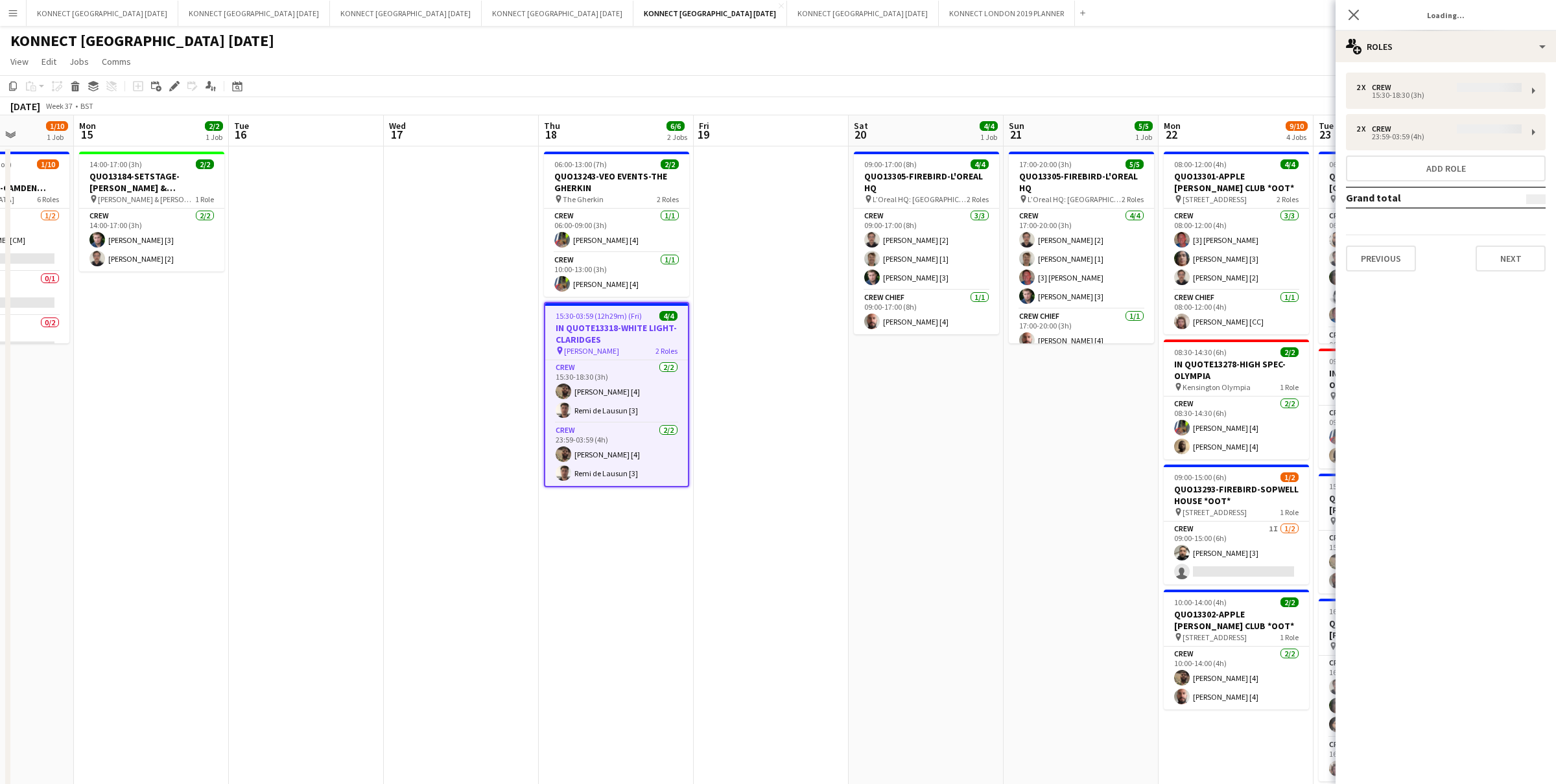
type input "*******"
click at [1429, 46] on div "multiple-users-add Roles" at bounding box center [1446, 46] width 220 height 31
click at [1467, 204] on div "cog-double-3 Settings" at bounding box center [1488, 205] width 129 height 26
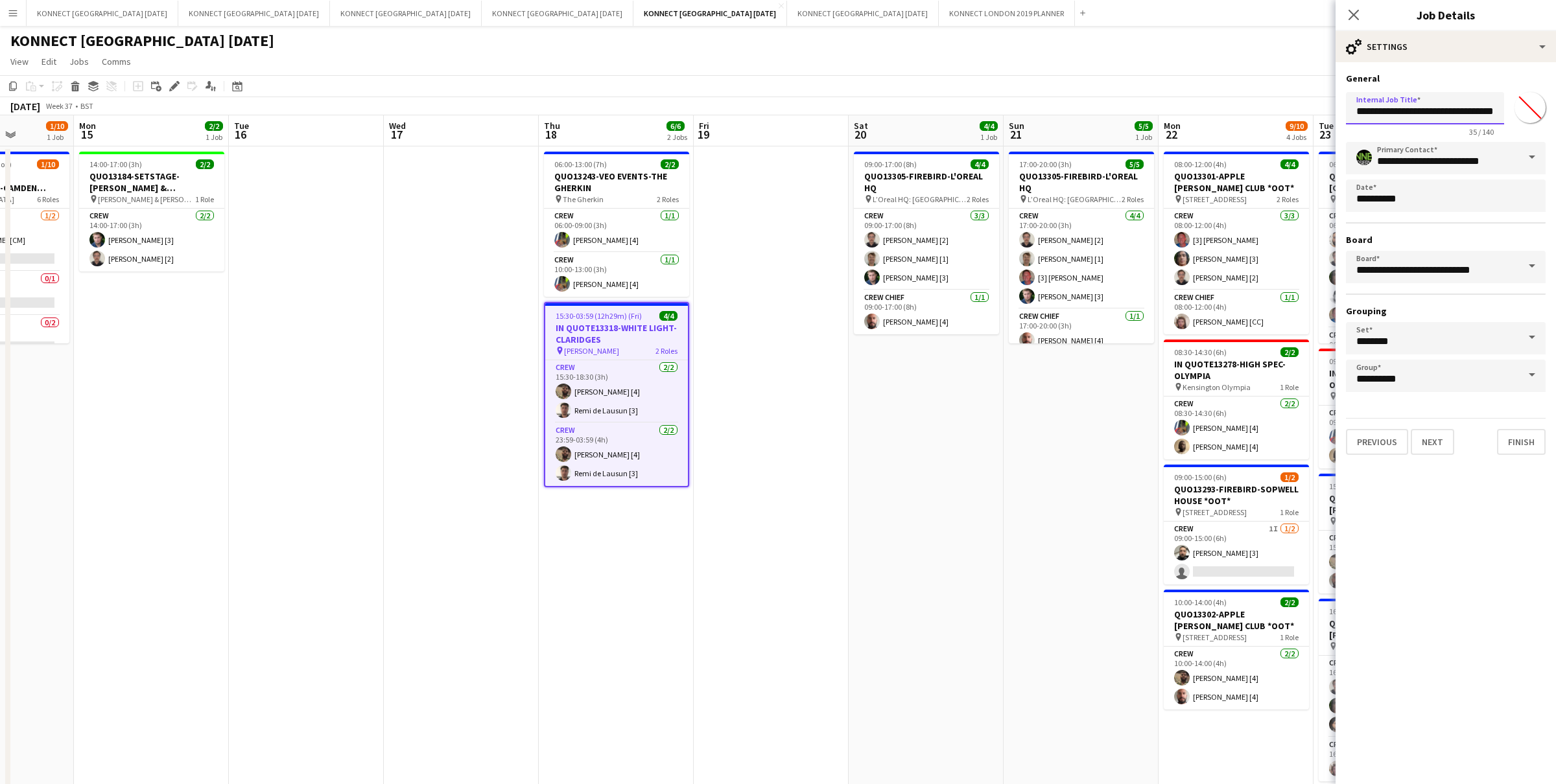
click at [1399, 113] on input "**********" at bounding box center [1425, 108] width 158 height 33
type input "**********"
click at [1425, 449] on button "Next" at bounding box center [1432, 441] width 43 height 26
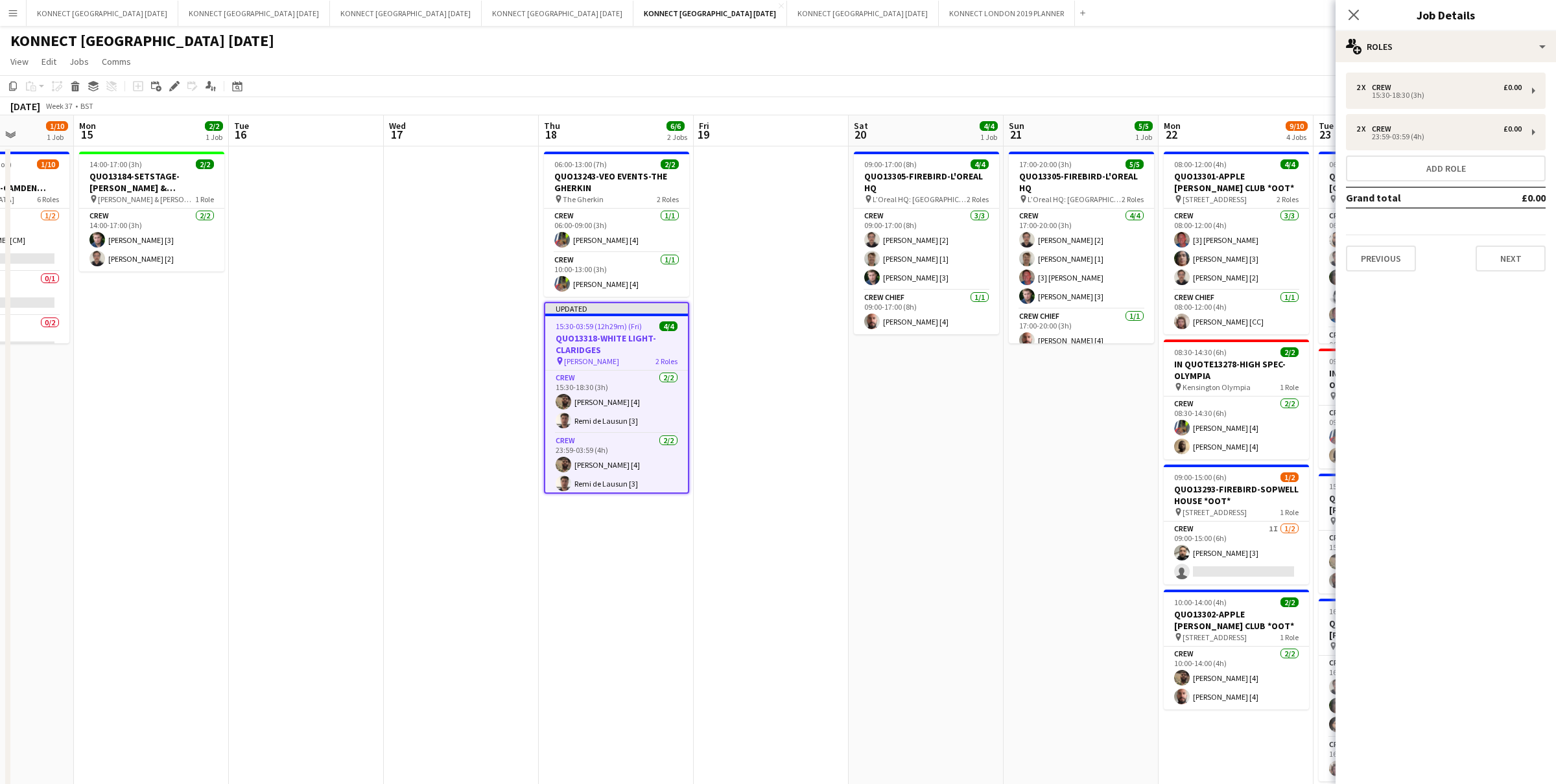
click at [1145, 447] on app-date-cell "17:00-20:00 (3h) 5/5 QUO13305-FIREBIRD-L'OREAL HQ pin L’Oreal HQ: Gateway Centr…" at bounding box center [1082, 630] width 155 height 968
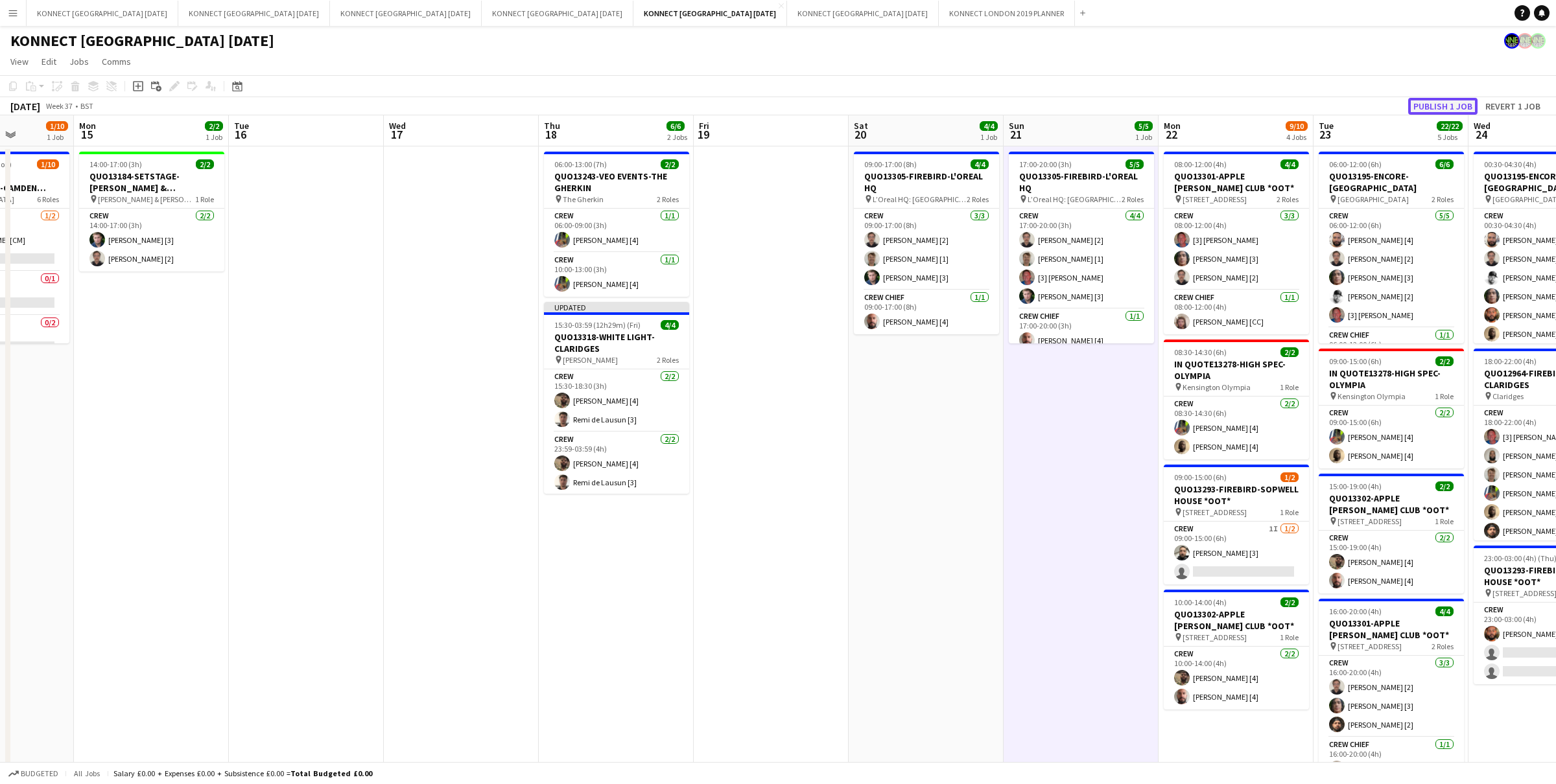
click at [1432, 103] on button "Publish 1 job" at bounding box center [1443, 106] width 69 height 17
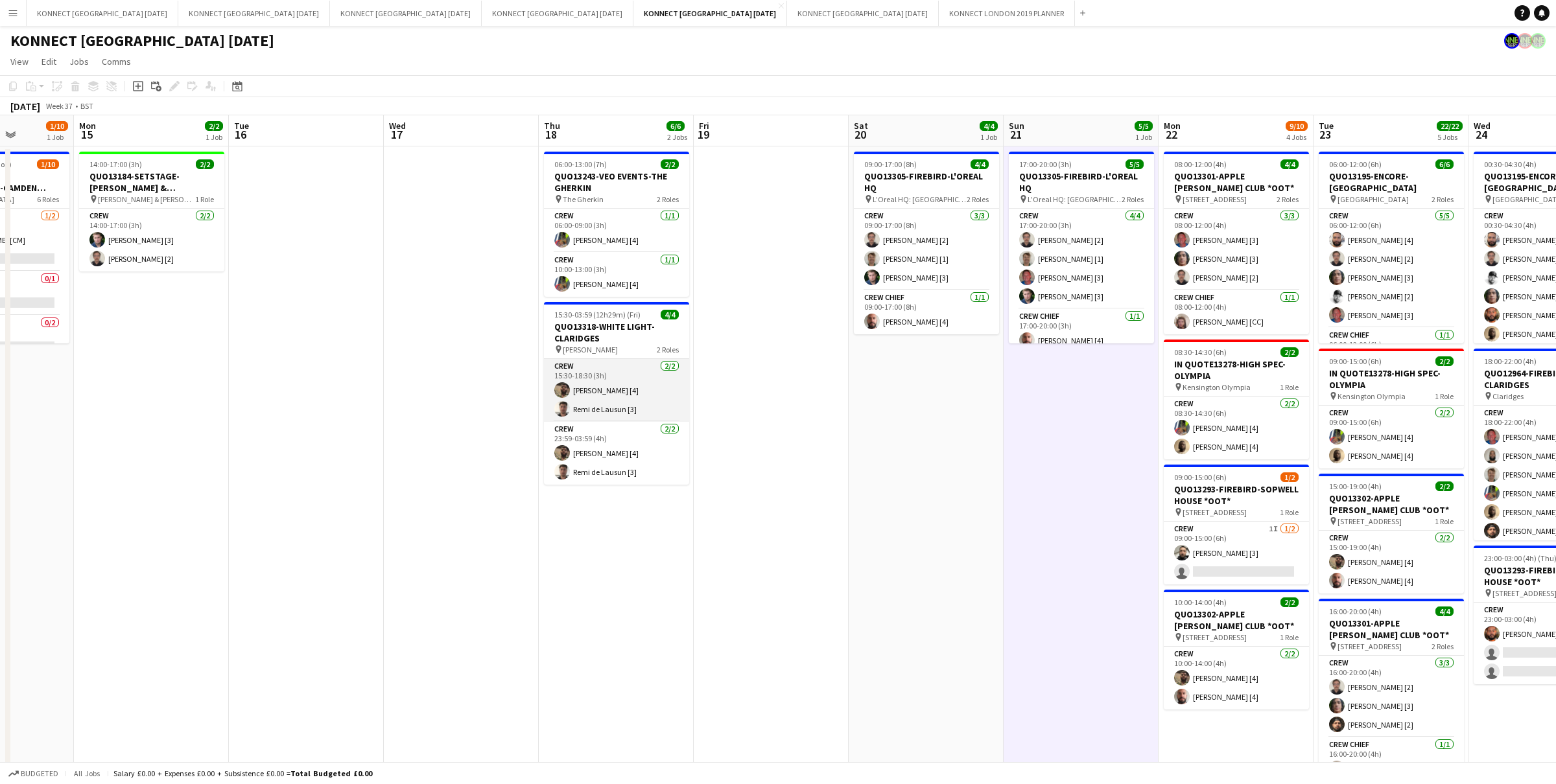
click at [608, 391] on app-card-role "Crew 2/2 15:30-18:30 (3h) Thayalan Ravendran [4] Remi de Lausun [3]" at bounding box center [617, 390] width 145 height 63
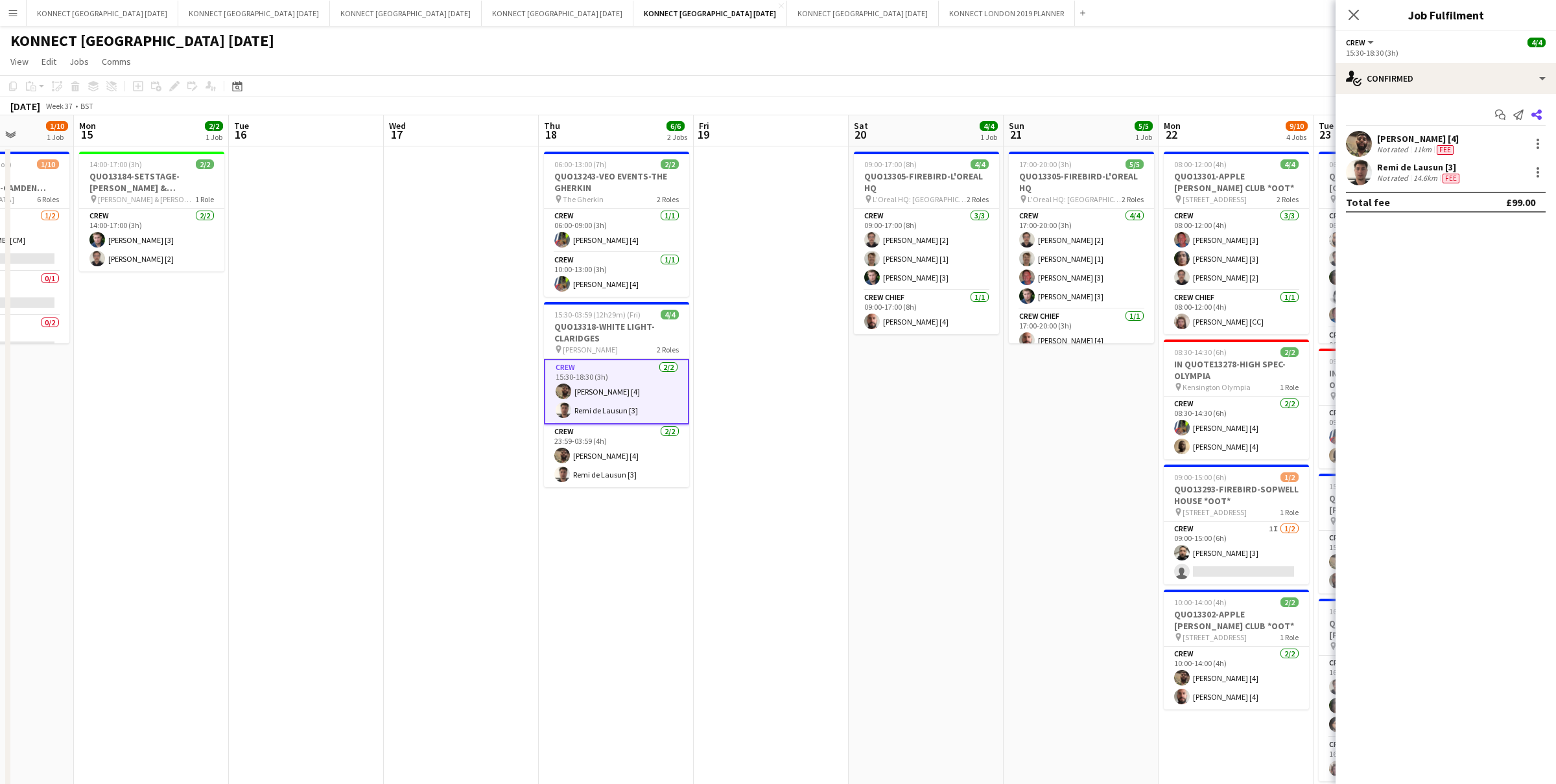
click at [1536, 114] on icon "Share" at bounding box center [1536, 114] width 10 height 10
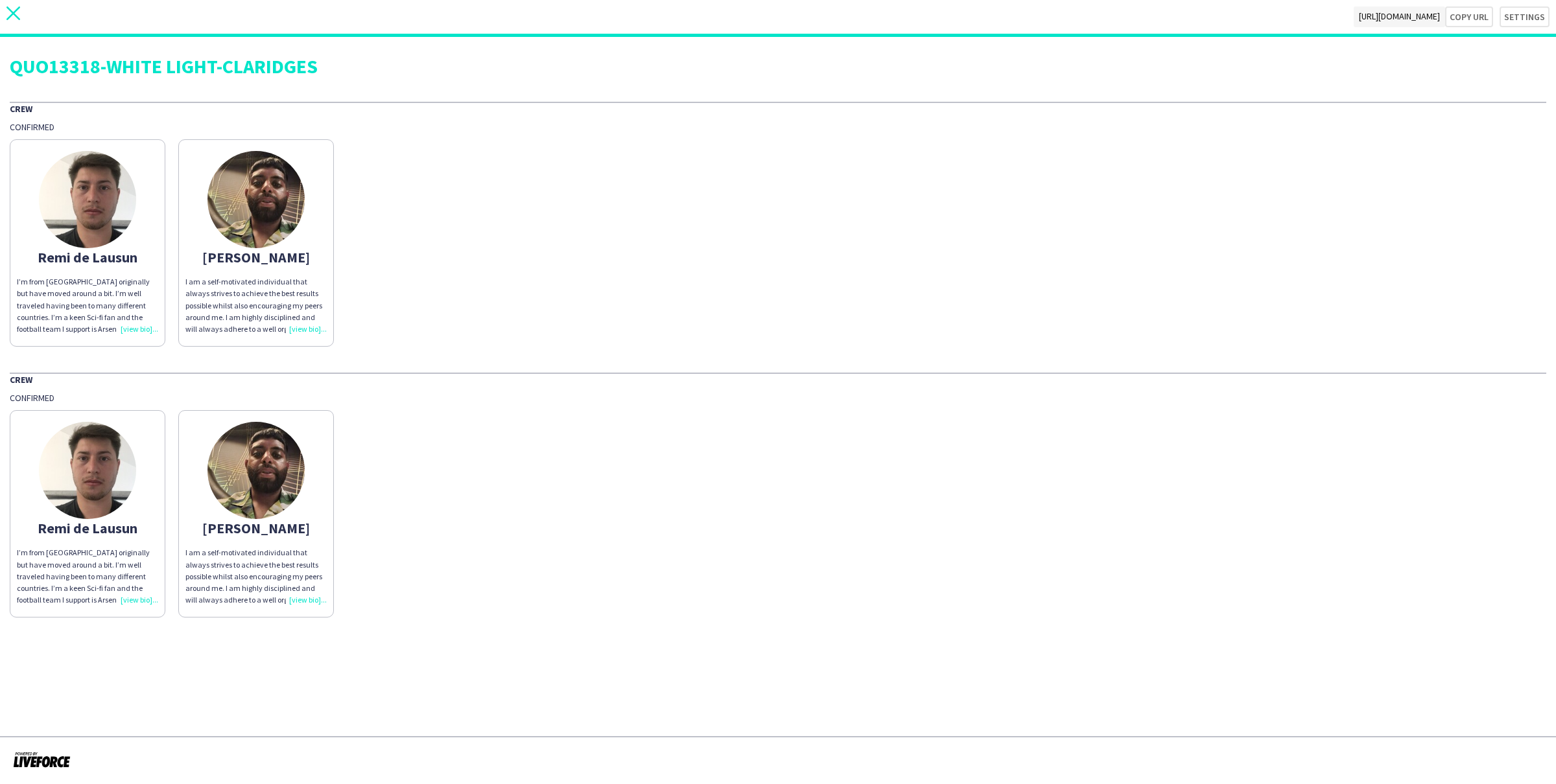
click at [12, 16] on icon "close" at bounding box center [13, 13] width 14 height 14
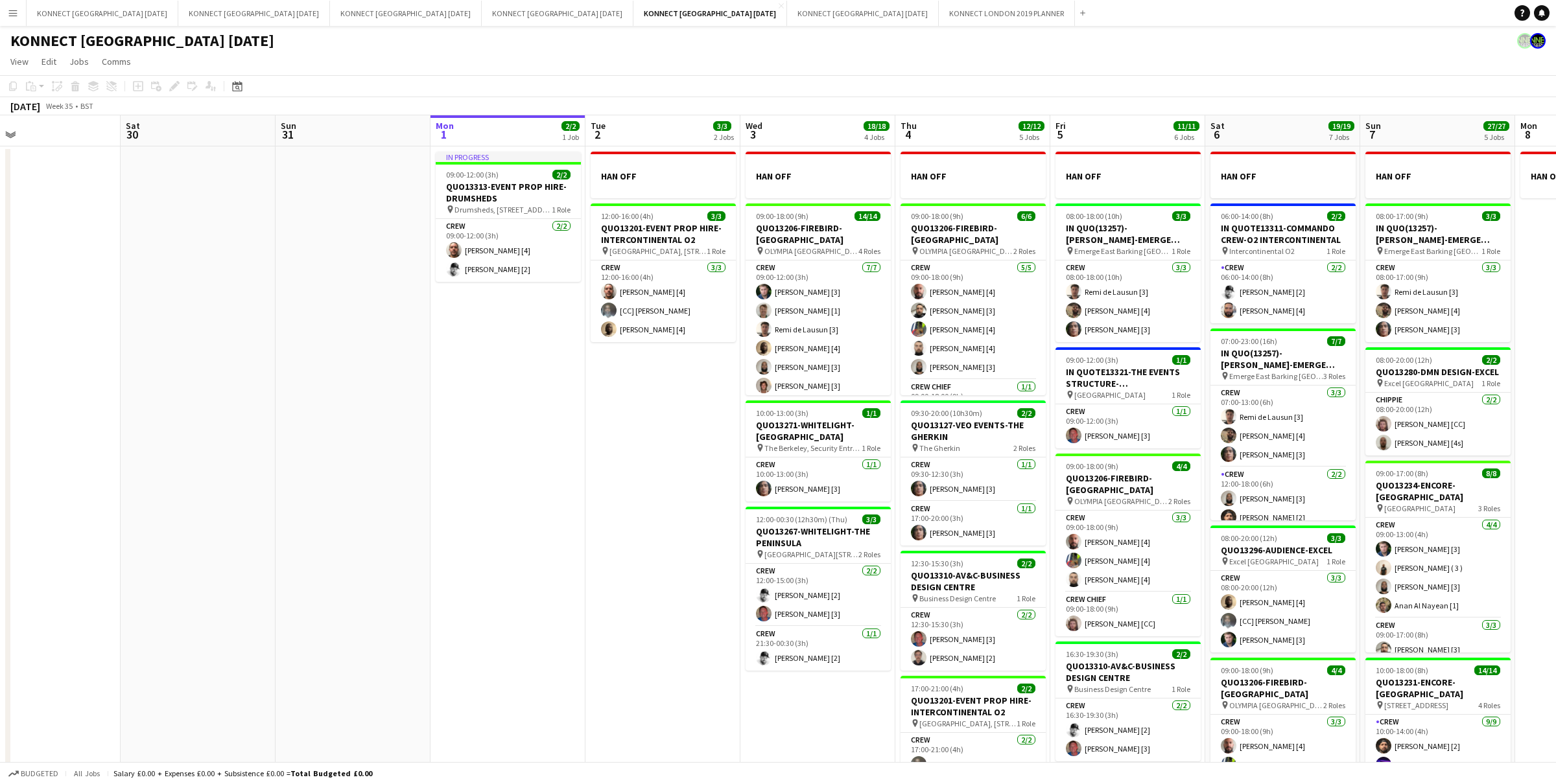
scroll to position [0, 350]
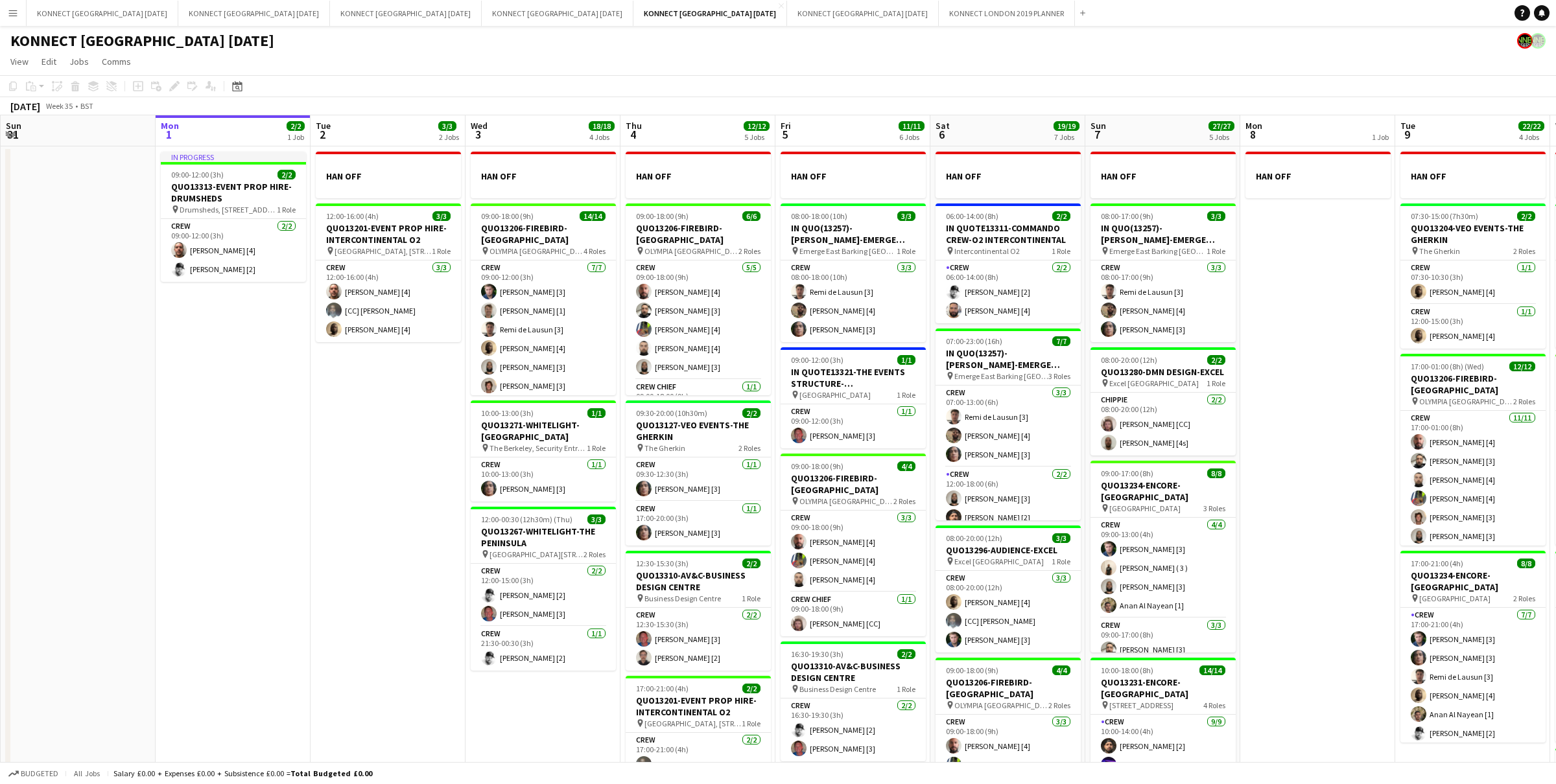
scroll to position [0, 339]
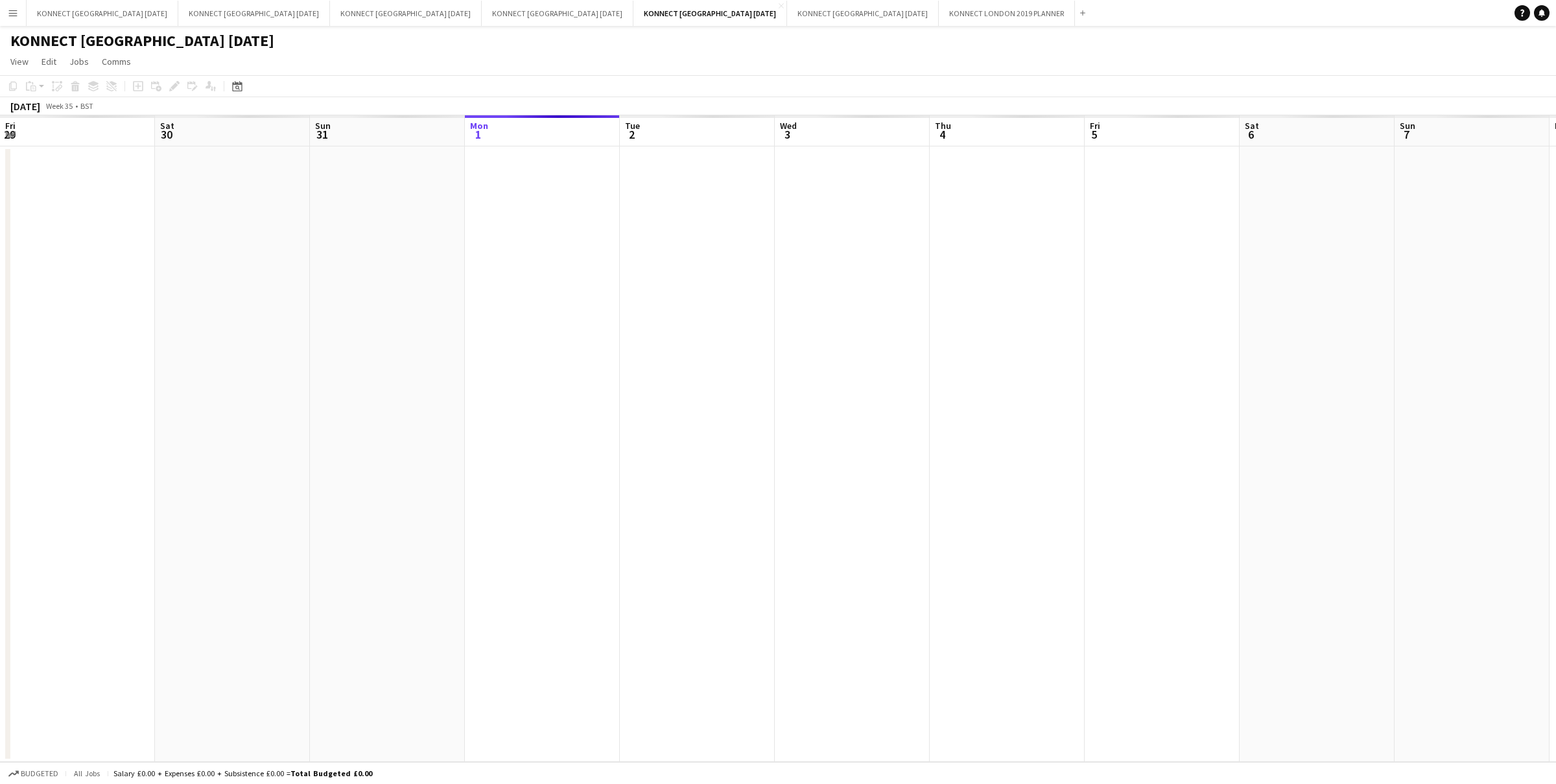
scroll to position [0, 309]
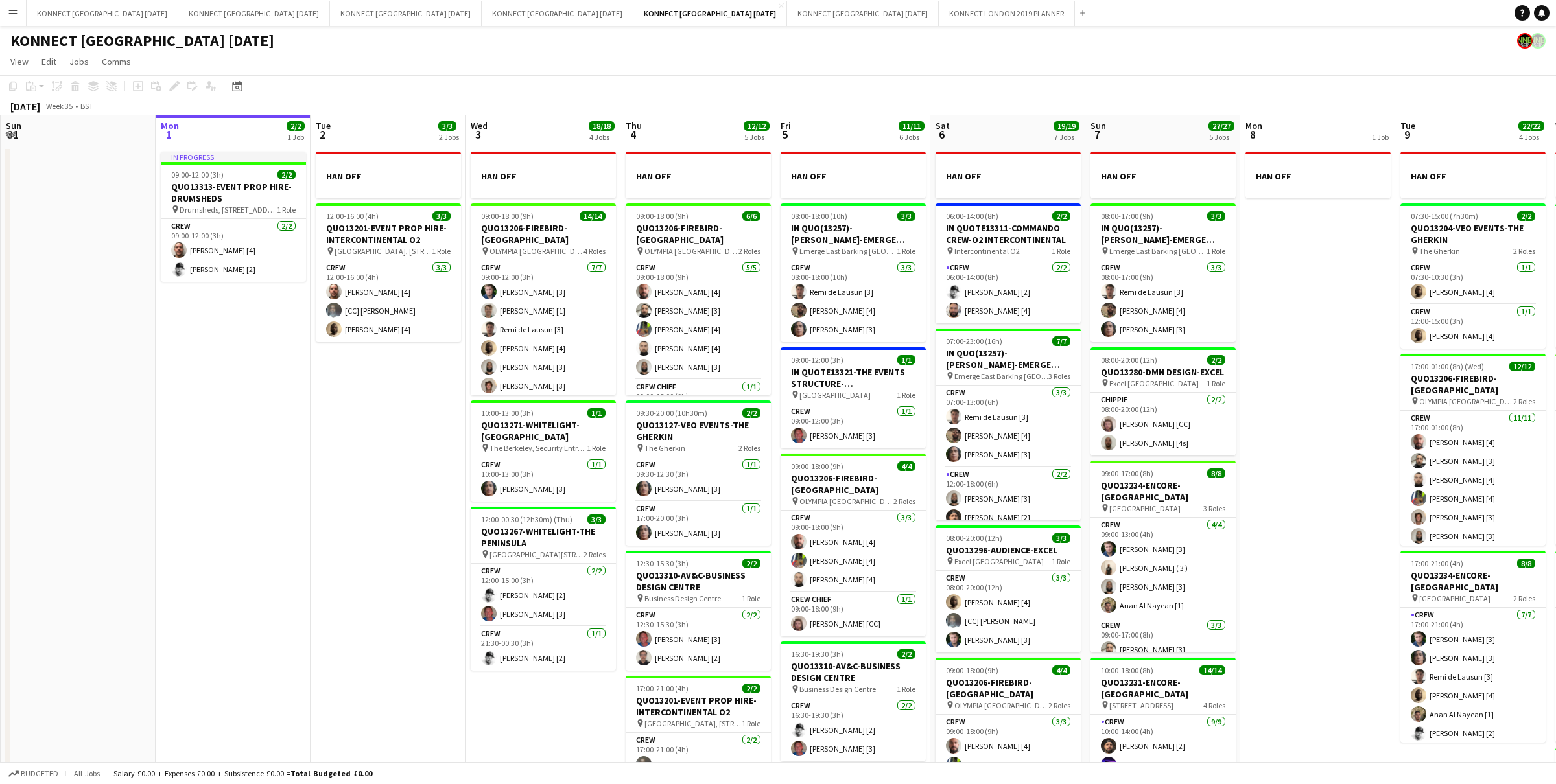
click at [411, 501] on app-date-cell "HAN OFF 12:00-16:00 (4h) 3/3 QUO13201-EVENT PROP HIRE-INTERCONTINENTAL O2 pin I…" at bounding box center [388, 630] width 155 height 968
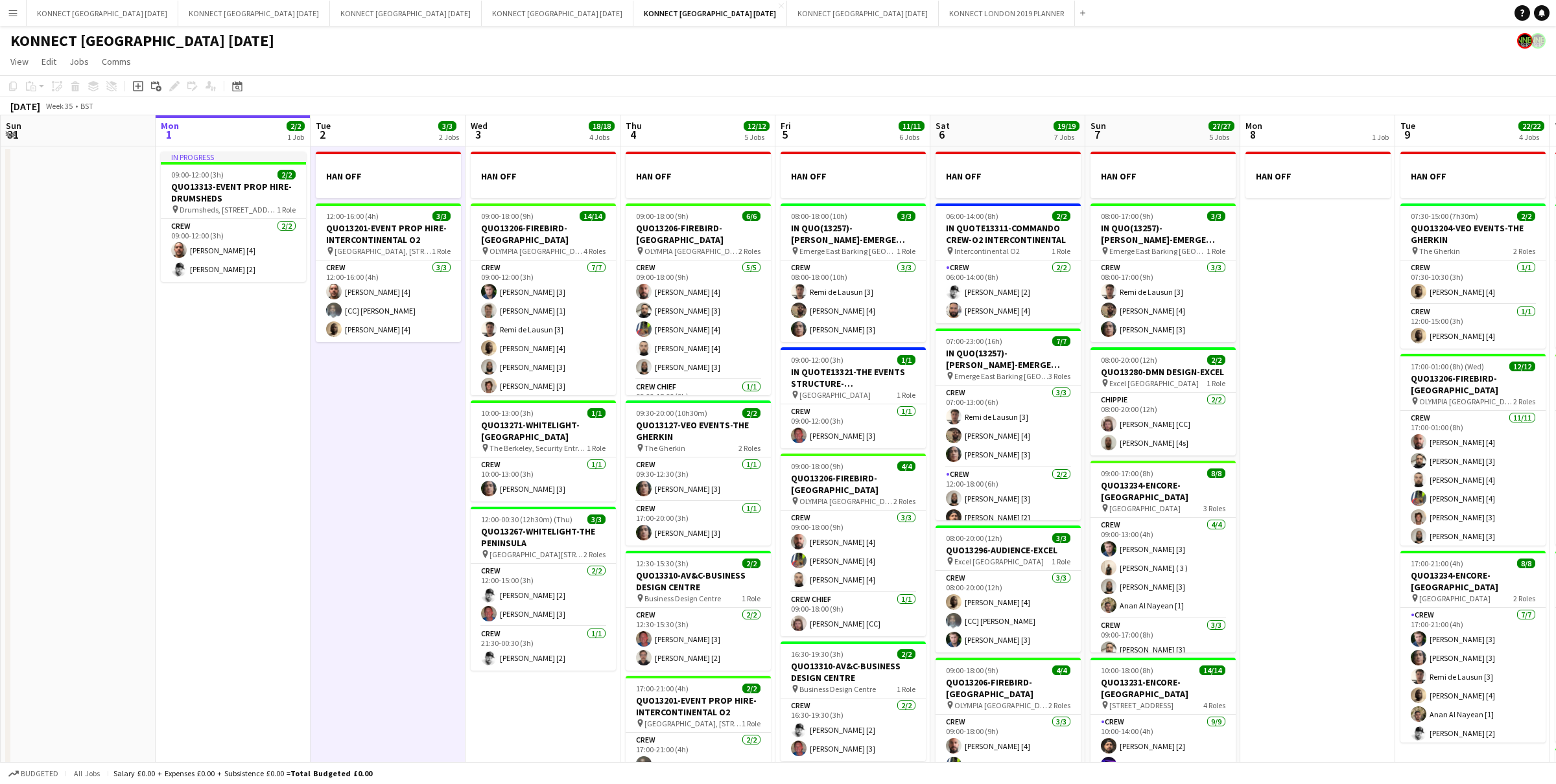
click at [431, 523] on app-date-cell "HAN OFF 12:00-16:00 (4h) 3/3 QUO13201-EVENT PROP HIRE-INTERCONTINENTAL O2 pin I…" at bounding box center [388, 630] width 155 height 968
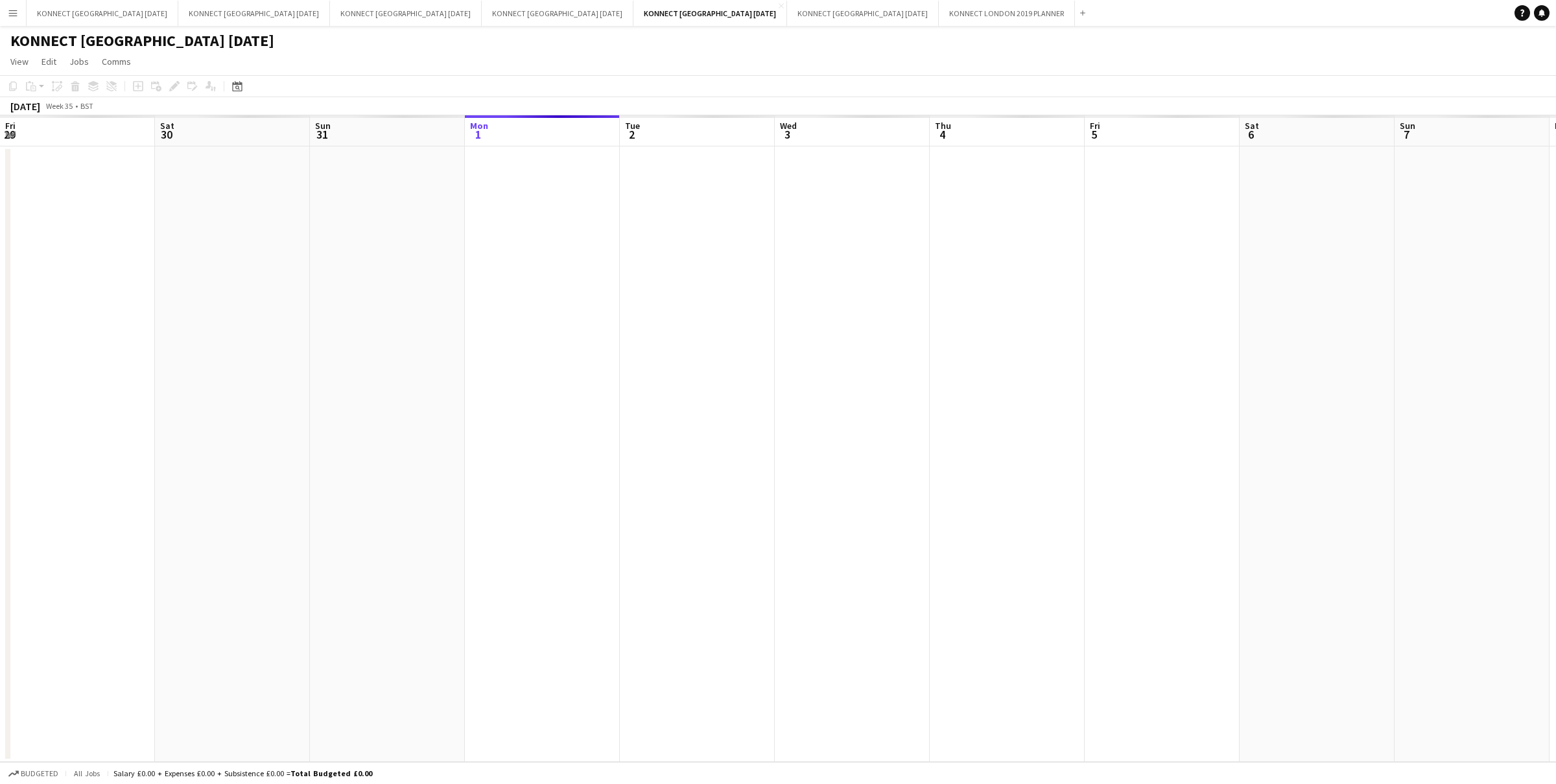
scroll to position [0, 309]
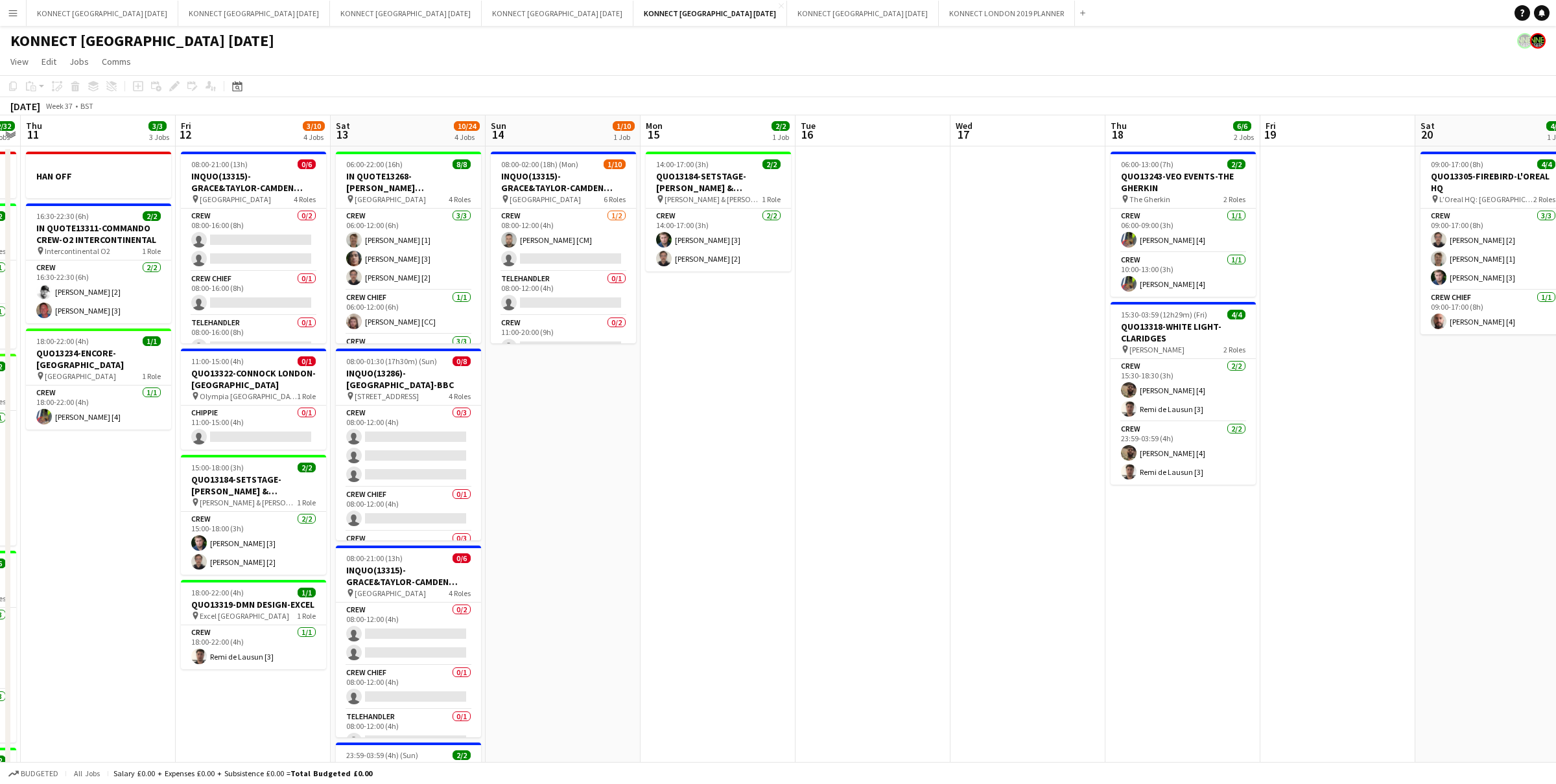
scroll to position [0, 380]
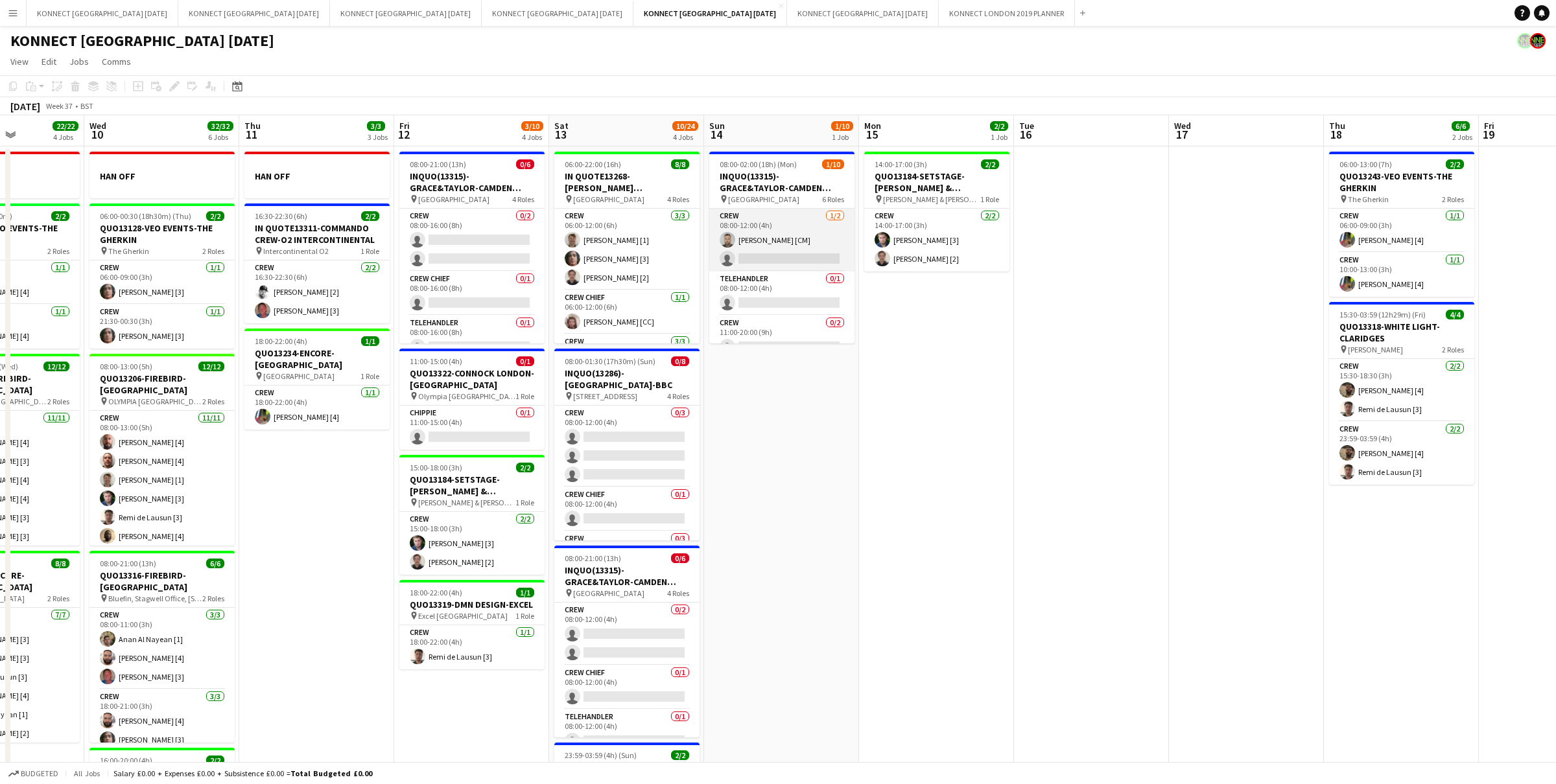
click at [754, 236] on app-card-role "Crew [DATE] 08:00-12:00 (4h) [PERSON_NAME] [CM] single-neutral-actions" at bounding box center [782, 240] width 145 height 63
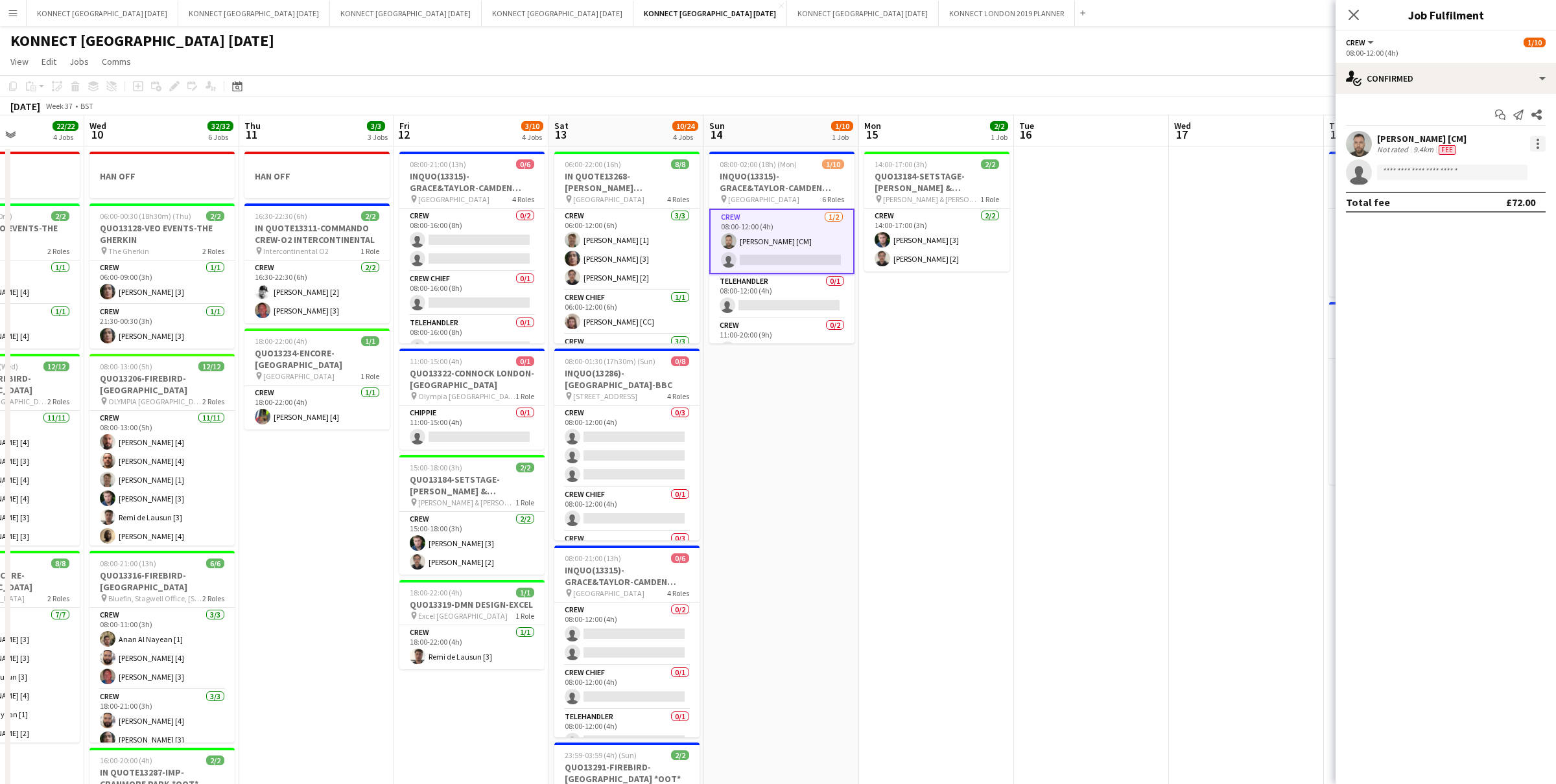
click at [1538, 141] on div at bounding box center [1538, 140] width 2 height 2
click at [1494, 287] on span "Remove" at bounding box center [1494, 292] width 81 height 12
click at [1174, 277] on app-date-cell at bounding box center [1246, 630] width 155 height 968
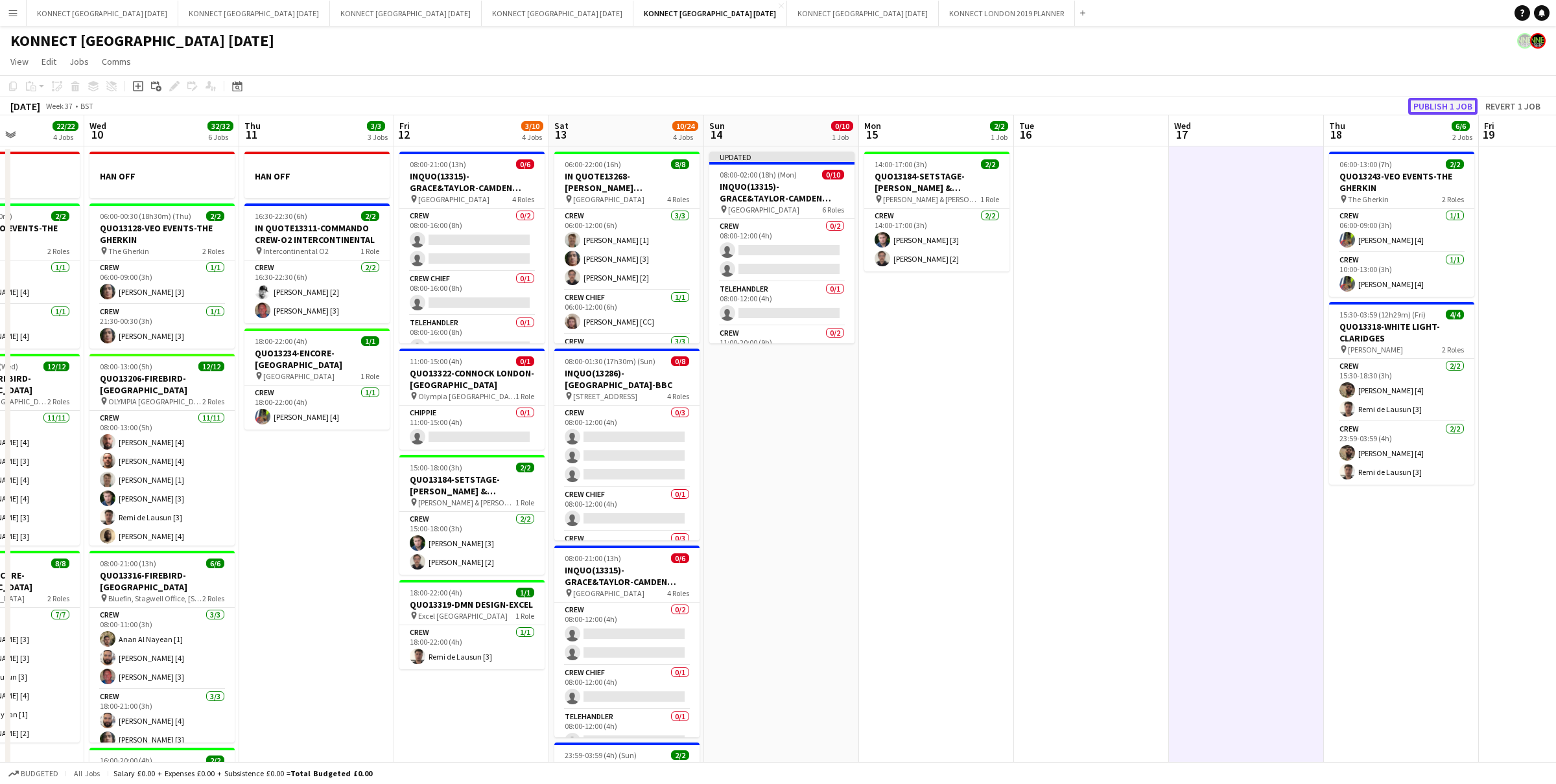
click at [1412, 113] on button "Publish 1 job" at bounding box center [1443, 106] width 69 height 17
click at [1244, 168] on app-date-cell at bounding box center [1246, 630] width 155 height 968
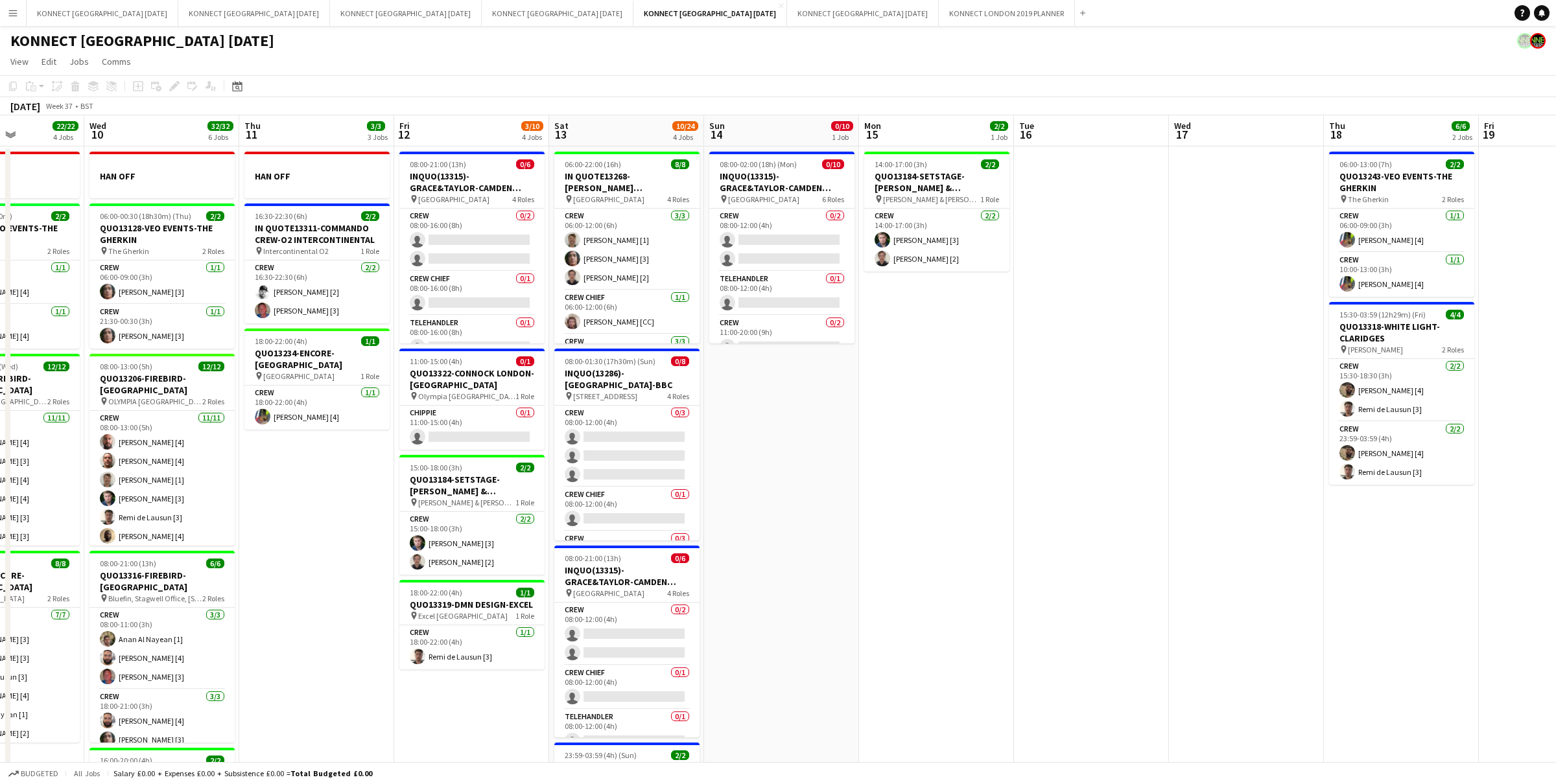
click at [1228, 208] on app-date-cell at bounding box center [1246, 630] width 155 height 968
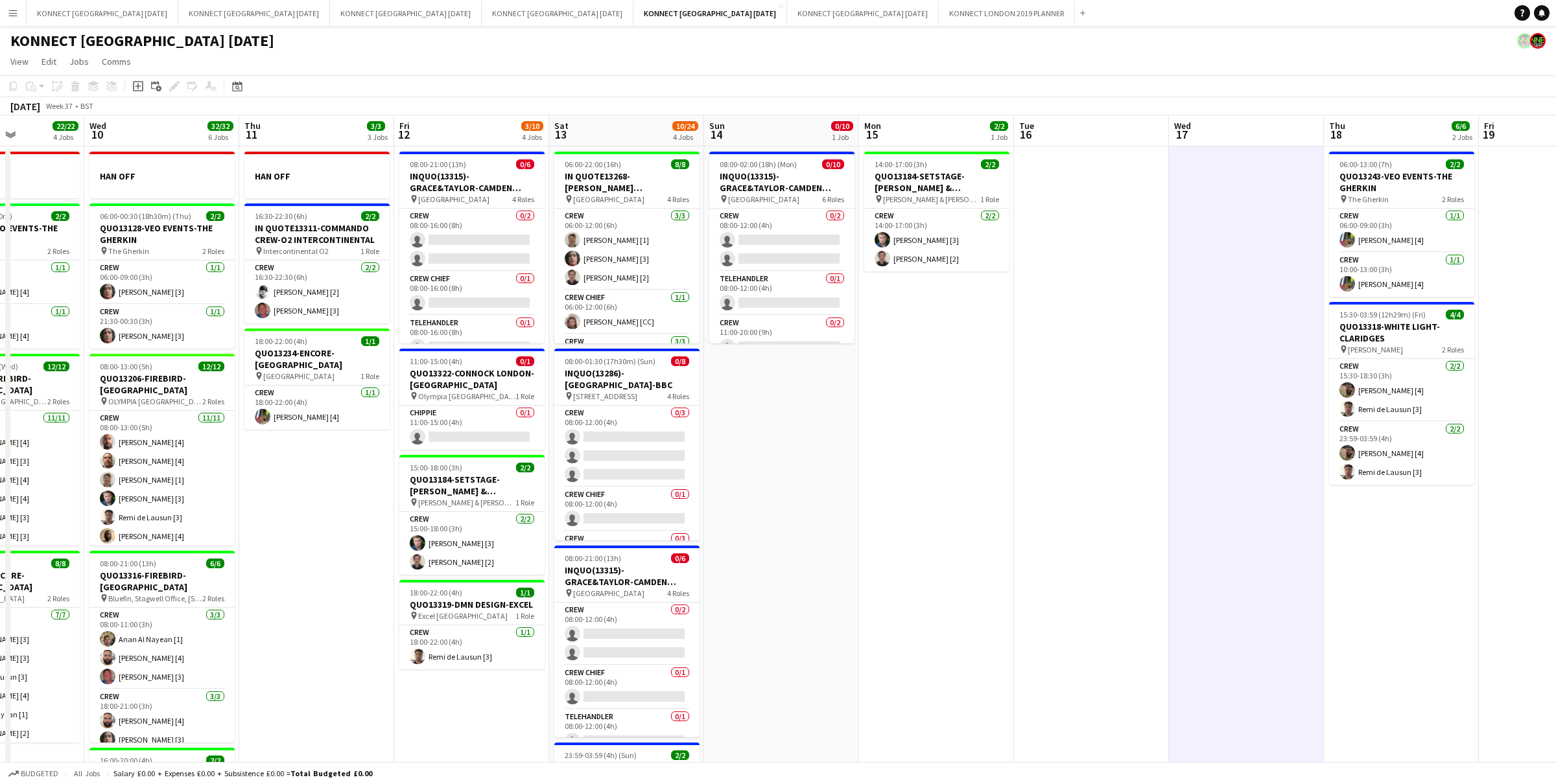
click at [1228, 208] on app-date-cell at bounding box center [1246, 630] width 155 height 968
